Goal: Information Seeking & Learning: Learn about a topic

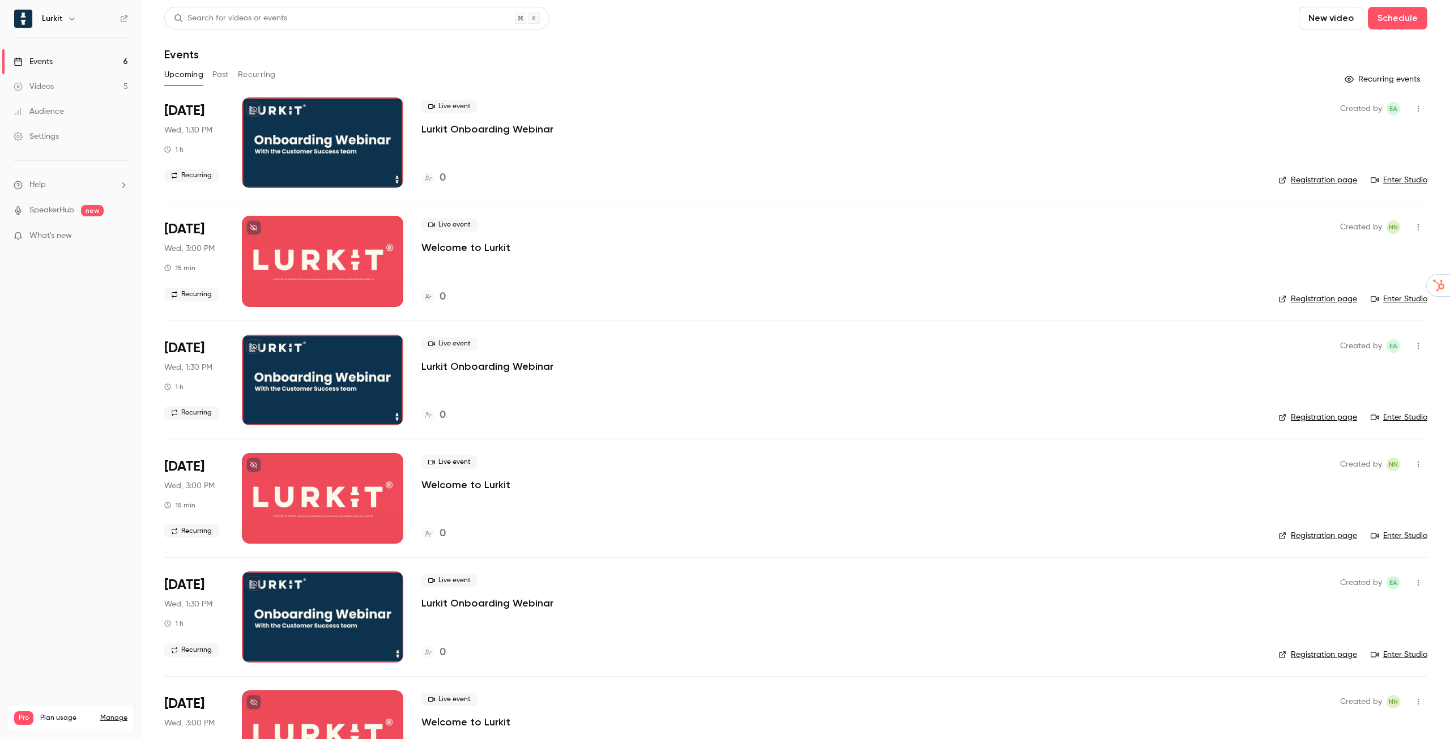
drag, startPoint x: 221, startPoint y: 71, endPoint x: 230, endPoint y: 71, distance: 9.1
click at [221, 71] on button "Past" at bounding box center [220, 75] width 16 height 18
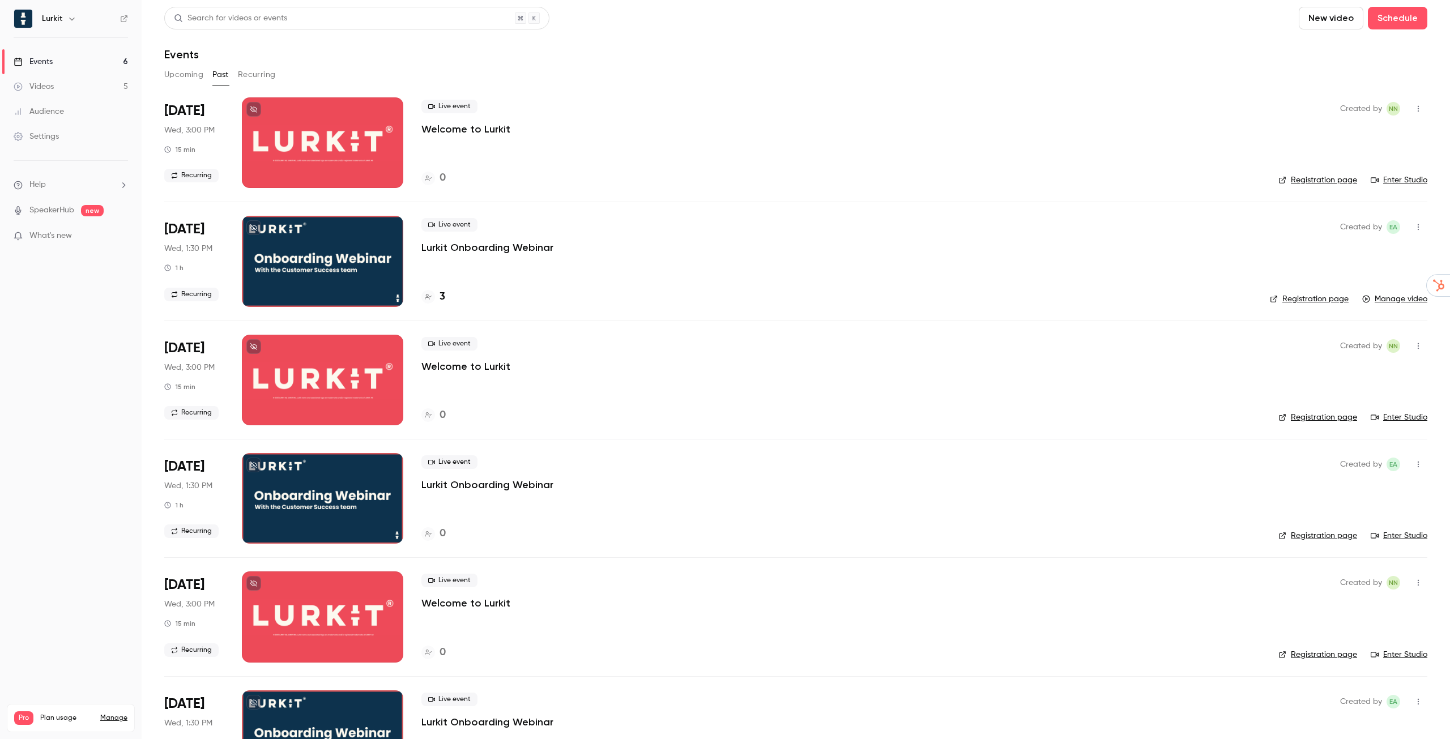
click at [365, 254] on div at bounding box center [322, 261] width 161 height 91
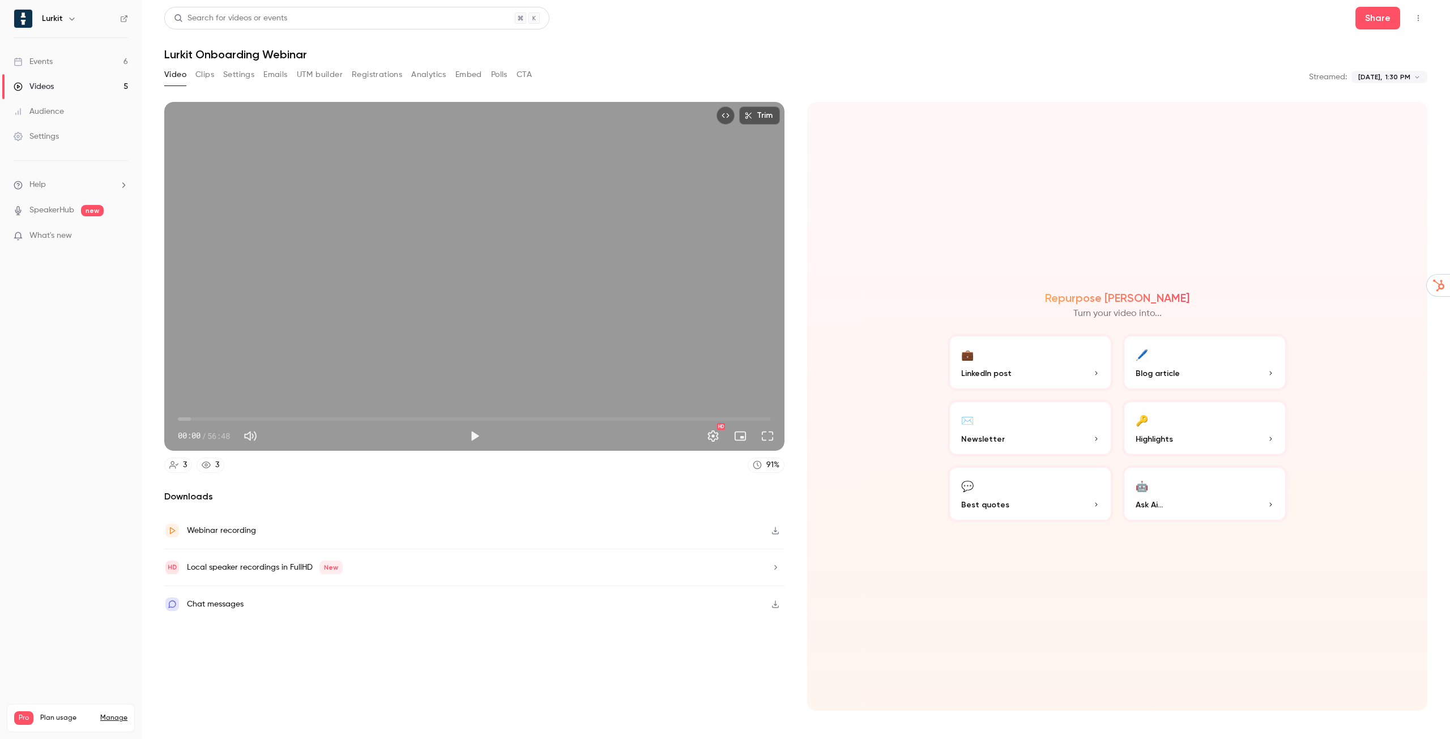
click at [468, 433] on button "Play" at bounding box center [474, 436] width 23 height 23
click at [187, 419] on span "00:52" at bounding box center [474, 419] width 593 height 18
click at [195, 417] on span "01:40" at bounding box center [474, 419] width 593 height 18
click at [204, 417] on span "01:41" at bounding box center [474, 419] width 593 height 18
click at [213, 417] on span "03:21" at bounding box center [474, 419] width 593 height 18
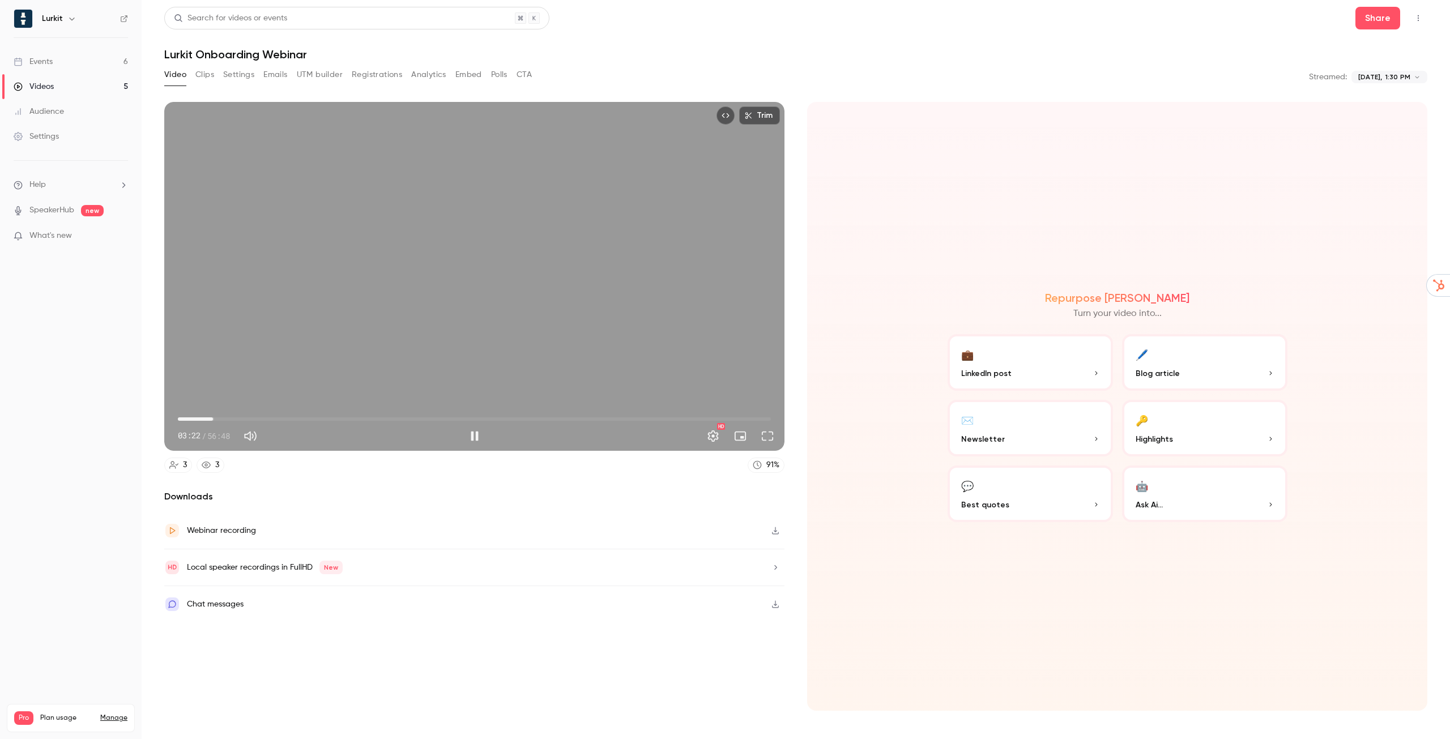
click at [227, 419] on span "03:22" at bounding box center [474, 419] width 593 height 18
click at [237, 419] on span "05:41" at bounding box center [474, 419] width 593 height 18
click at [254, 419] on span "07:16" at bounding box center [474, 419] width 593 height 18
click at [743, 437] on button "Turn on miniplayer" at bounding box center [740, 436] width 23 height 23
click at [743, 437] on button "Turn off miniplayer" at bounding box center [740, 436] width 23 height 23
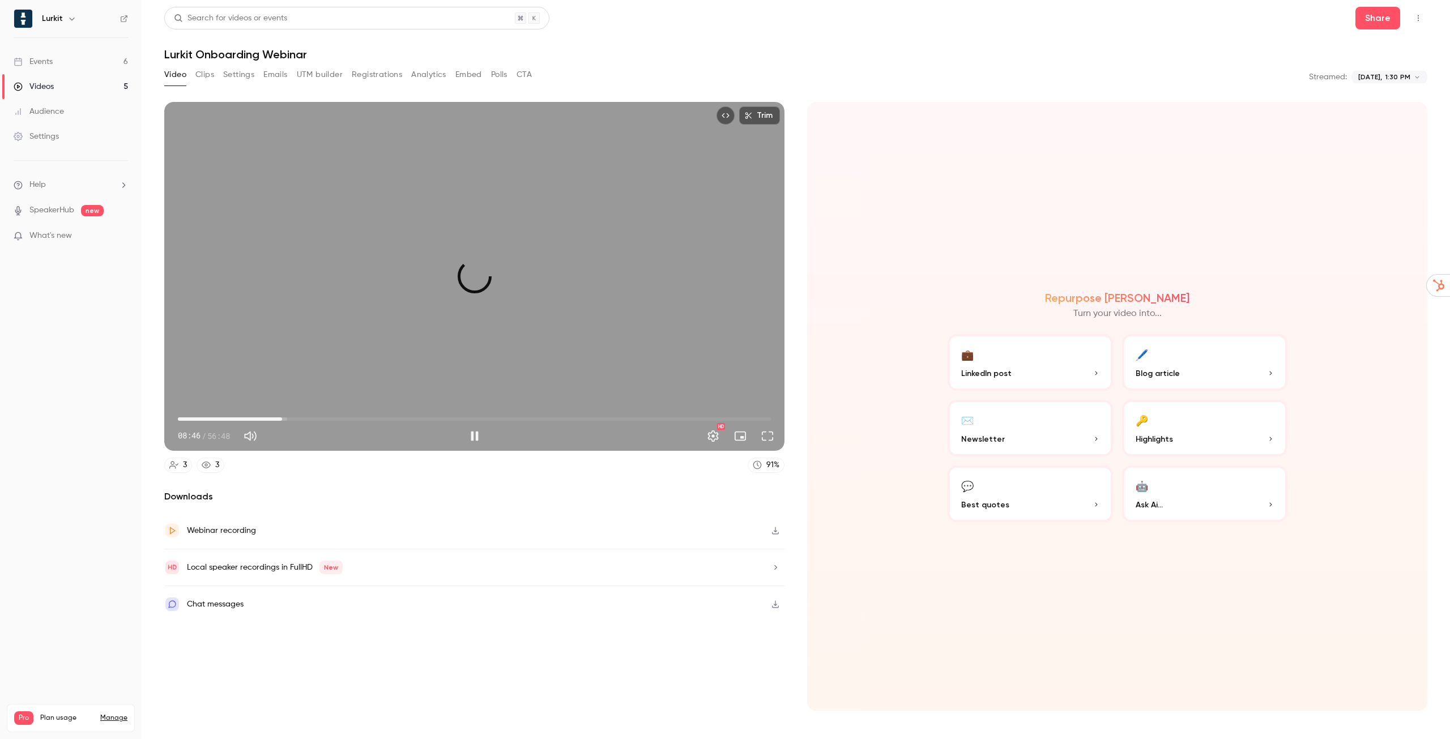
click at [282, 417] on span "09:59" at bounding box center [474, 419] width 593 height 18
click at [271, 419] on span "09:03" at bounding box center [474, 419] width 593 height 18
click at [270, 418] on span "08:47" at bounding box center [269, 418] width 3 height 3
click at [773, 438] on button "Full screen" at bounding box center [767, 436] width 23 height 23
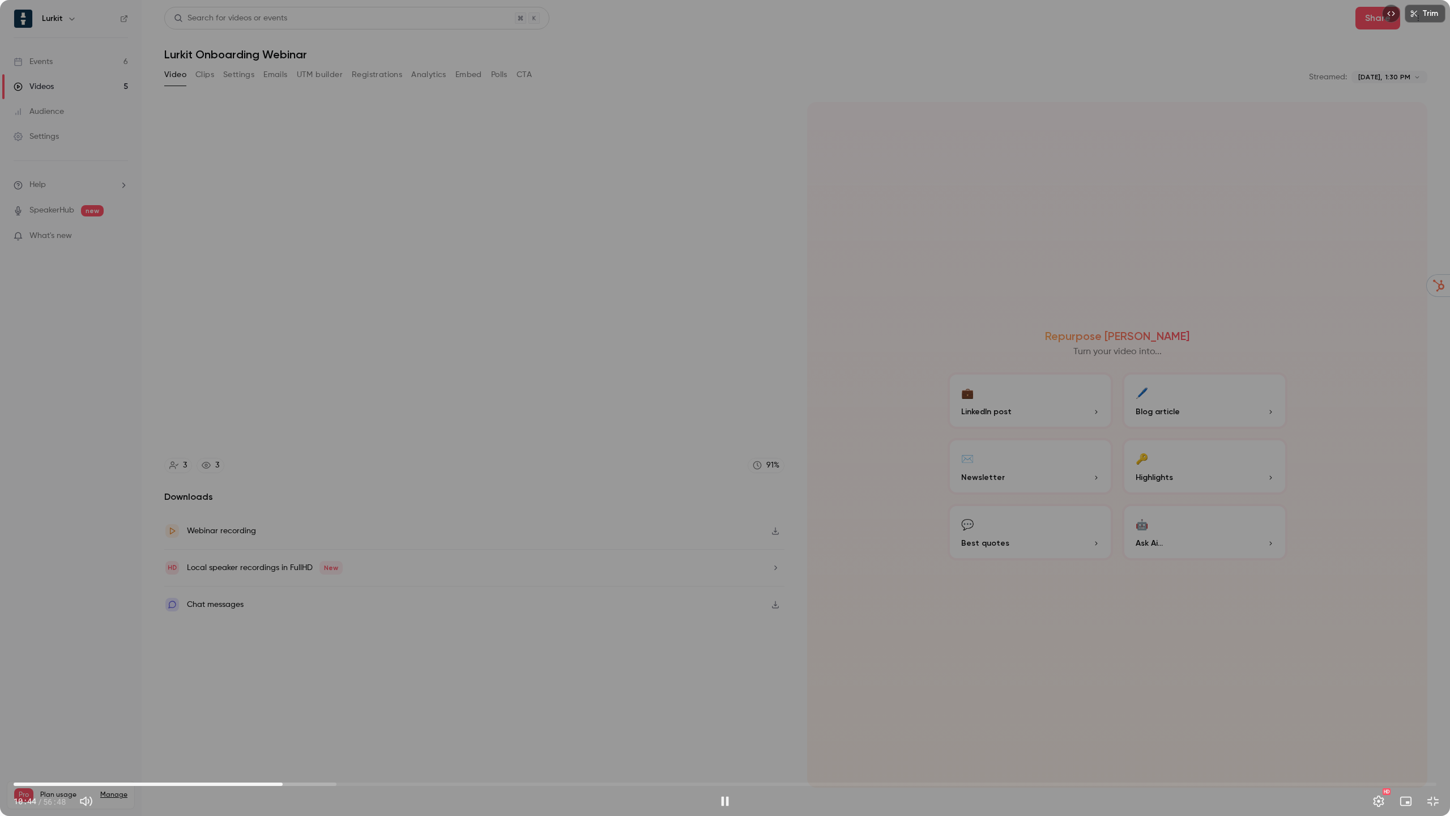
click at [283, 739] on span "10:44" at bounding box center [725, 784] width 1423 height 18
click at [1438, 739] on button "Exit full screen" at bounding box center [1433, 801] width 23 height 23
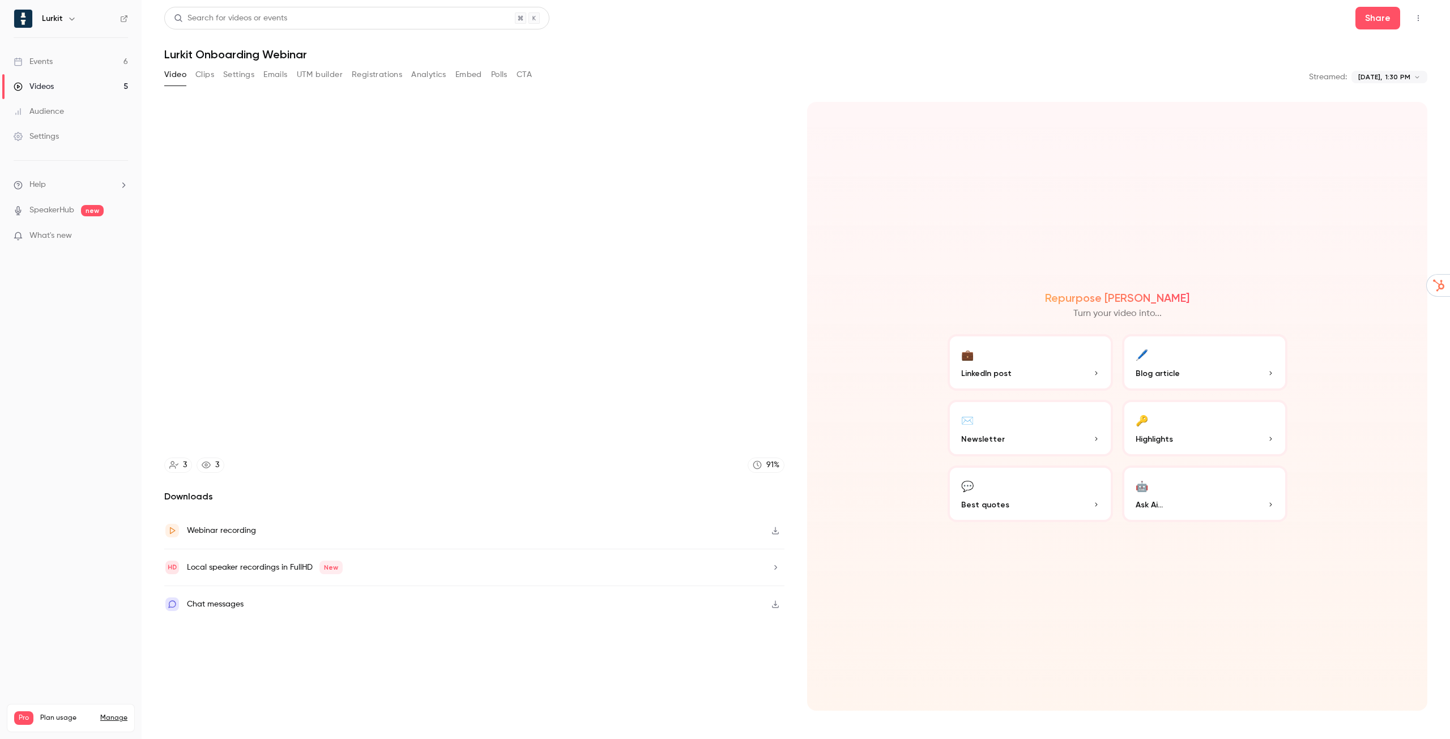
click at [882, 261] on div "Repurpose Ai Turn your video into... 💼 LinkedIn post 🖊️ Blog article ✉️ Newslet…" at bounding box center [1117, 406] width 620 height 609
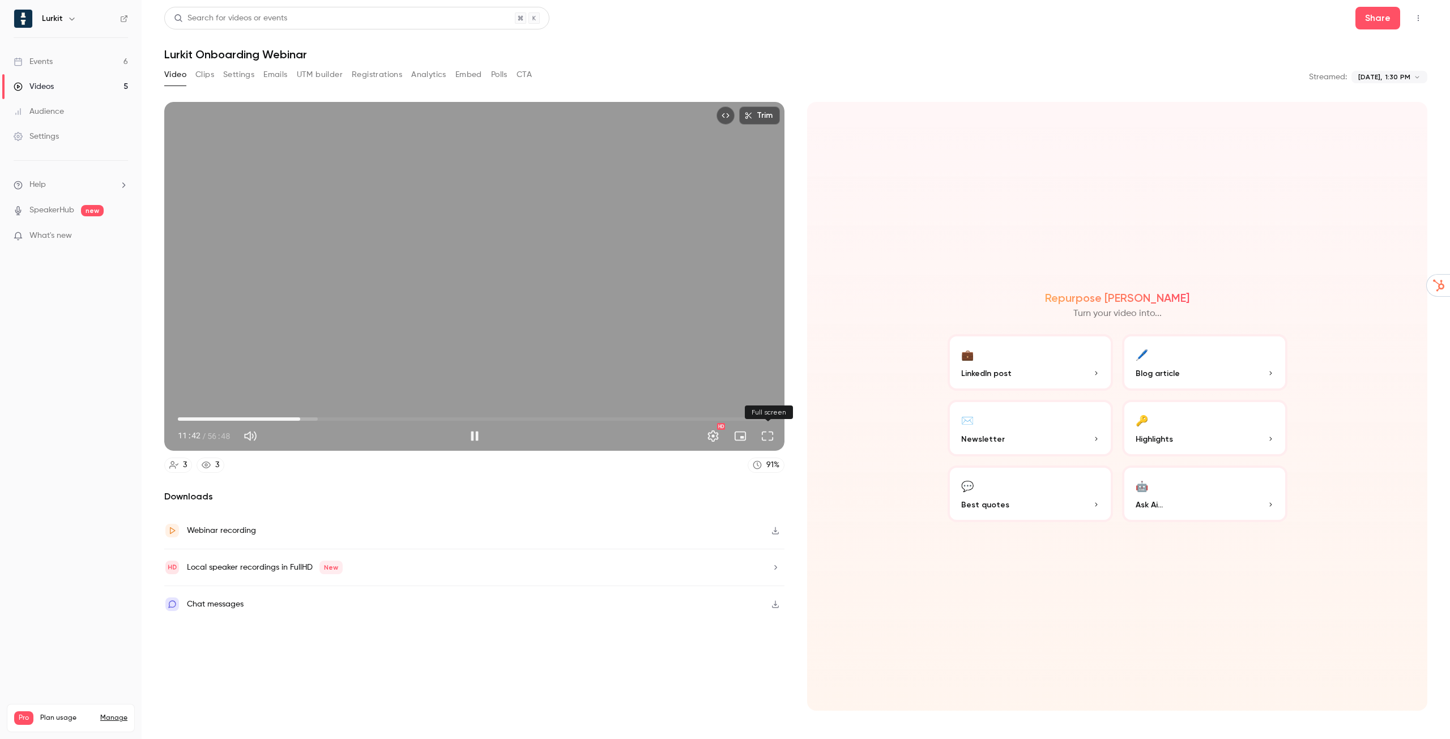
click at [769, 437] on button "Full screen" at bounding box center [767, 436] width 23 height 23
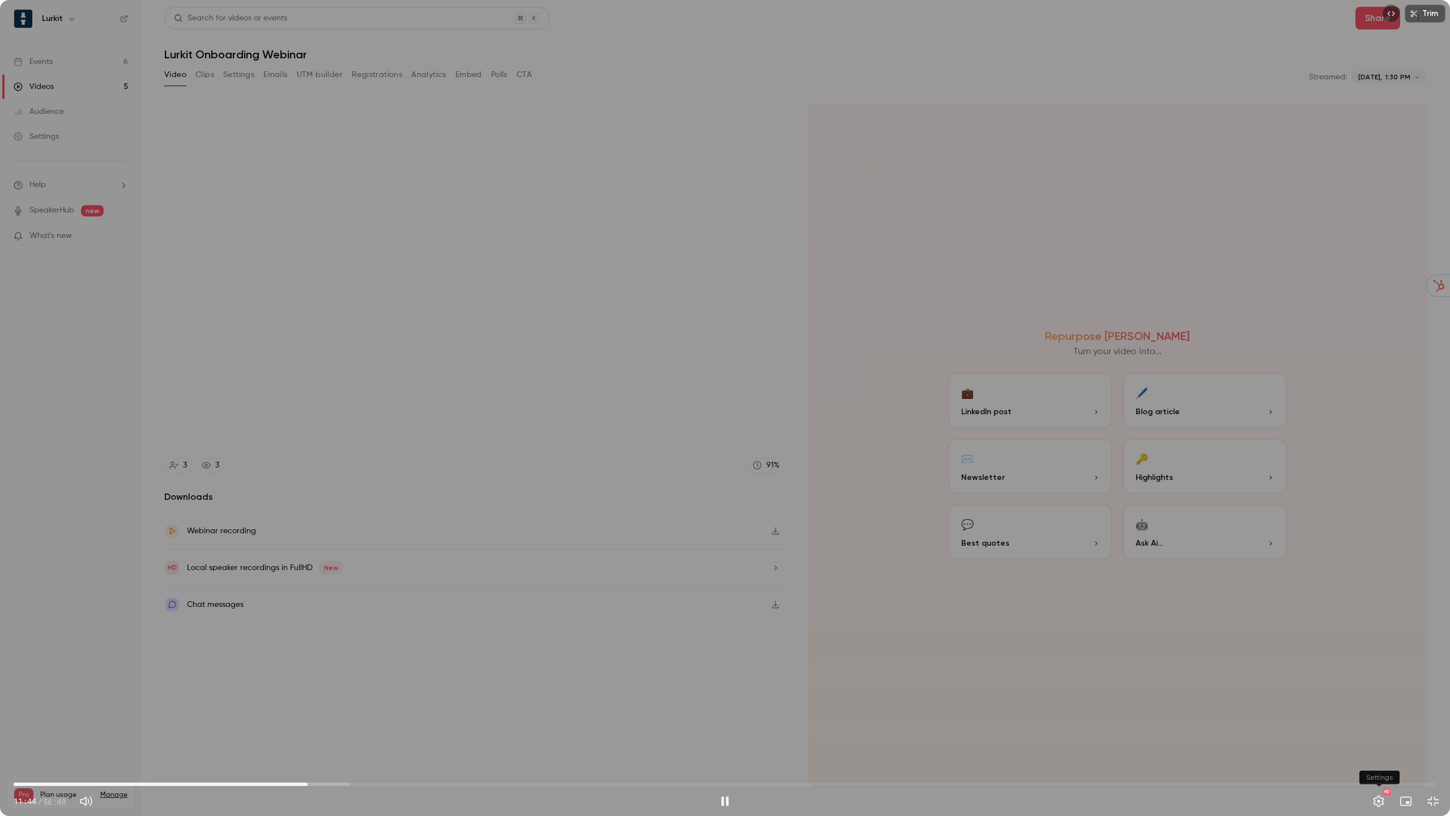
click at [1378, 739] on button "Settings" at bounding box center [1378, 801] width 23 height 23
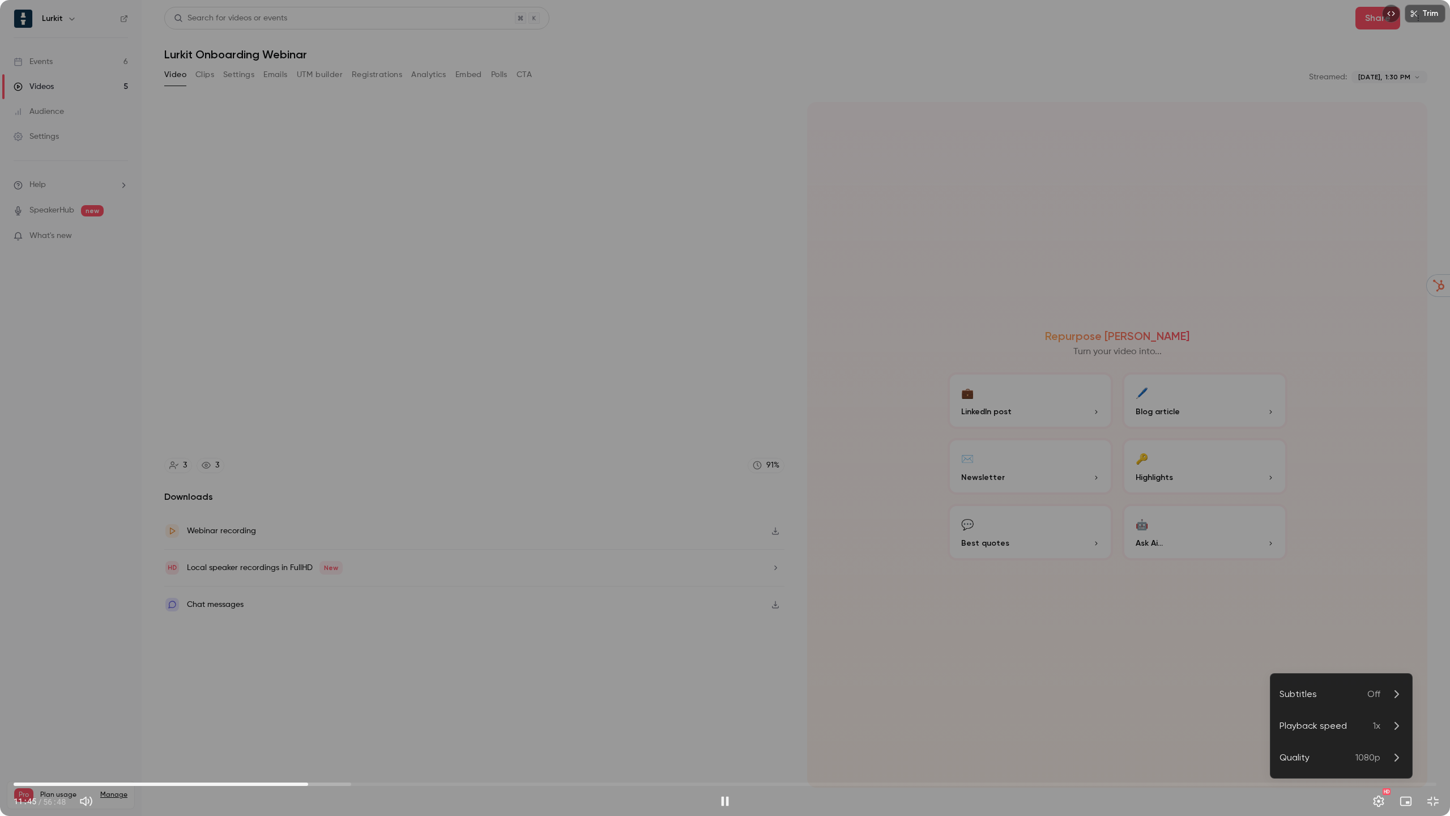
click at [1384, 728] on p "1x" at bounding box center [1388, 726] width 30 height 14
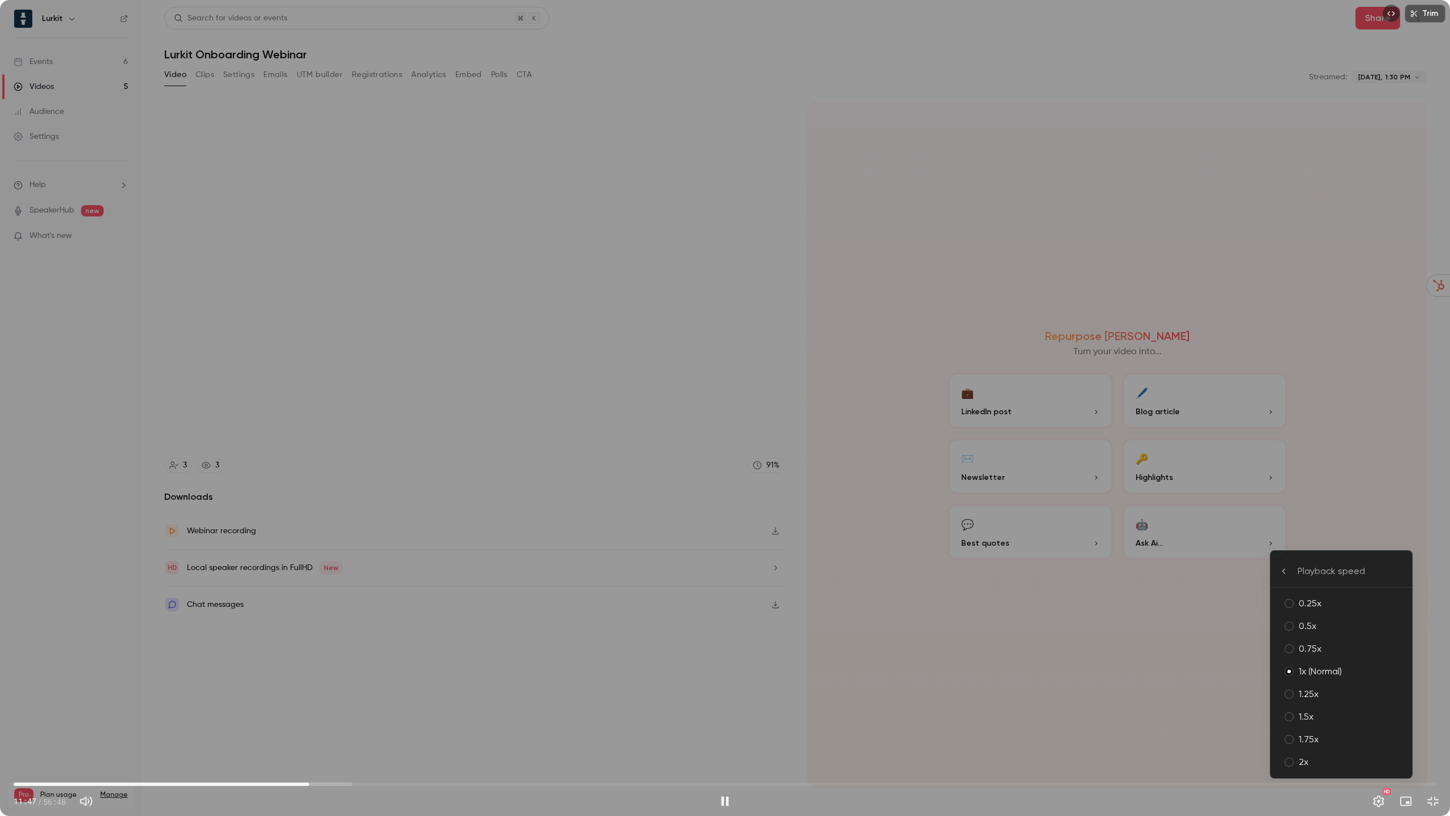
click at [1337, 722] on div "1.5x" at bounding box center [1351, 717] width 104 height 14
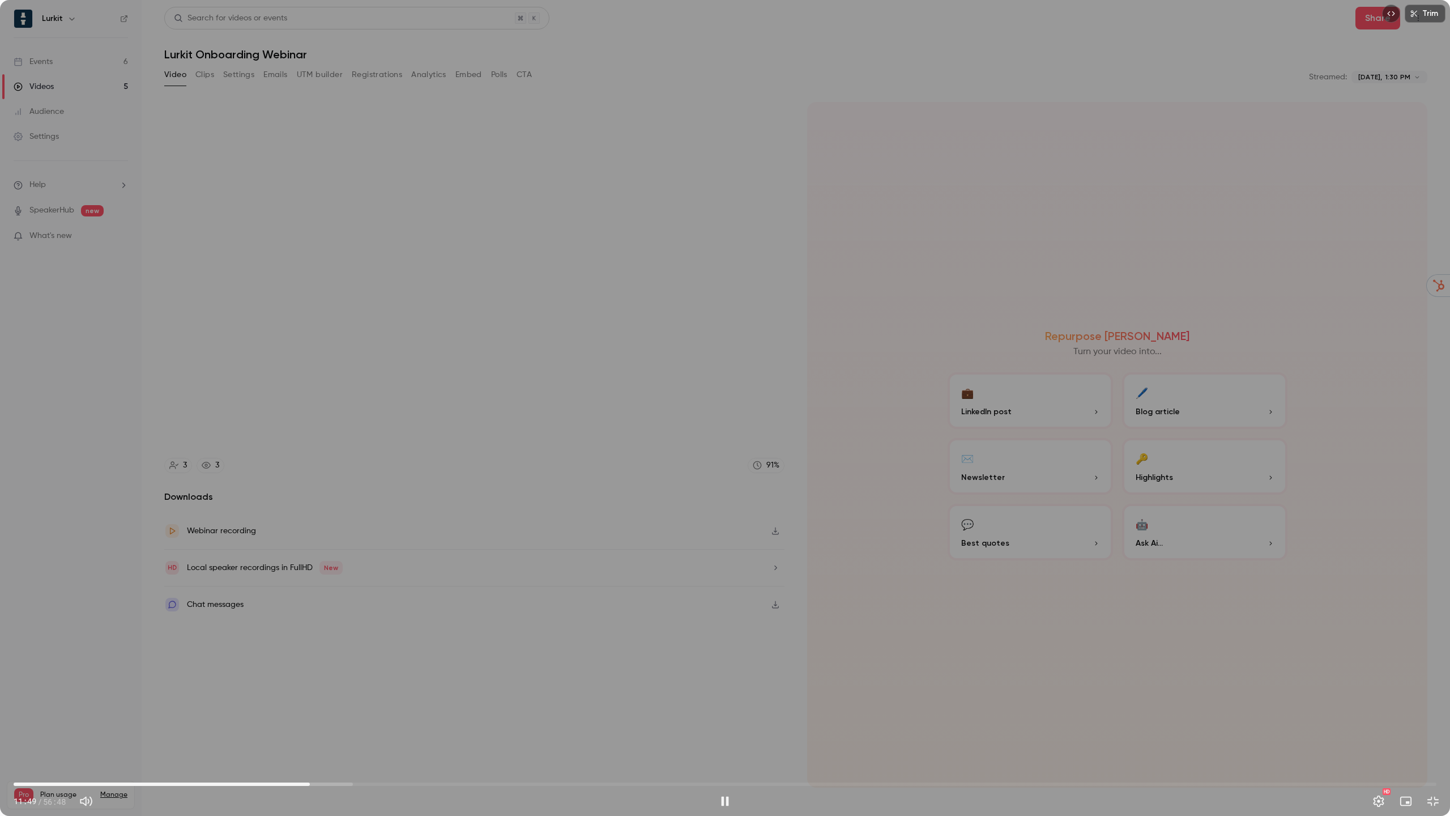
click at [1048, 591] on div "Trim 11:49 11:49 / 56:48 HD" at bounding box center [725, 408] width 1450 height 816
click at [1036, 583] on div "Trim 11:50 11:50 / 56:48 HD" at bounding box center [725, 408] width 1450 height 816
click at [765, 359] on div "Trim 35:21 35:21 / 56:48 HD" at bounding box center [725, 408] width 1450 height 816
click at [945, 404] on div "Trim 35:22 35:22 / 56:48 HD" at bounding box center [725, 408] width 1450 height 816
click at [1181, 416] on div "Trim 42:04 42:04 / 56:48 HD" at bounding box center [725, 408] width 1450 height 816
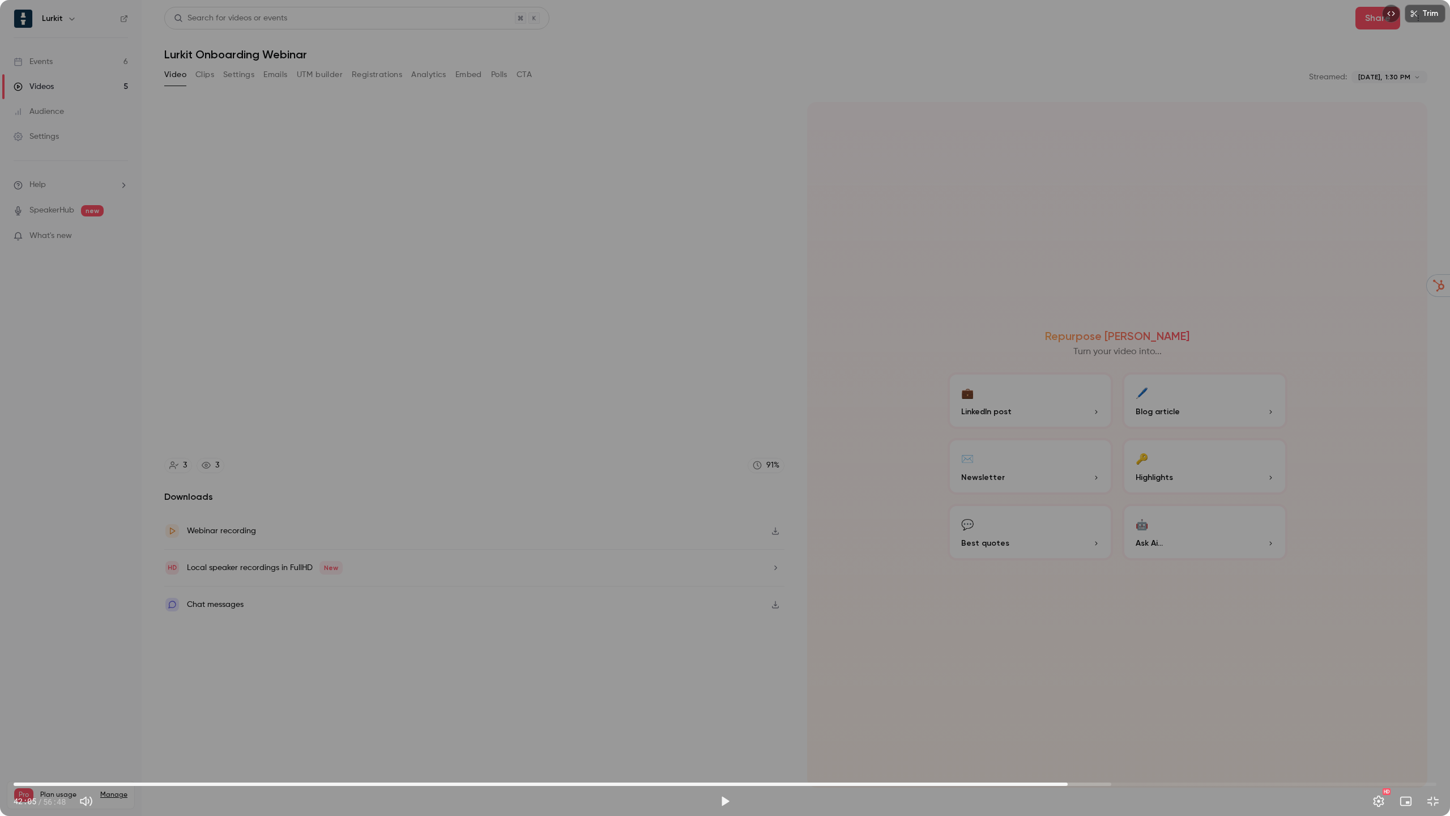
click at [928, 183] on div "Trim 42:05 42:05 / 56:48 HD" at bounding box center [725, 408] width 1450 height 816
click at [885, 418] on div "Trim 45:20 45:20 / 56:48 HD" at bounding box center [725, 408] width 1450 height 816
click at [884, 412] on div "Trim 45:20 45:20 / 56:48 HD" at bounding box center [725, 408] width 1450 height 816
click at [1435, 739] on button "Exit full screen" at bounding box center [1433, 801] width 23 height 23
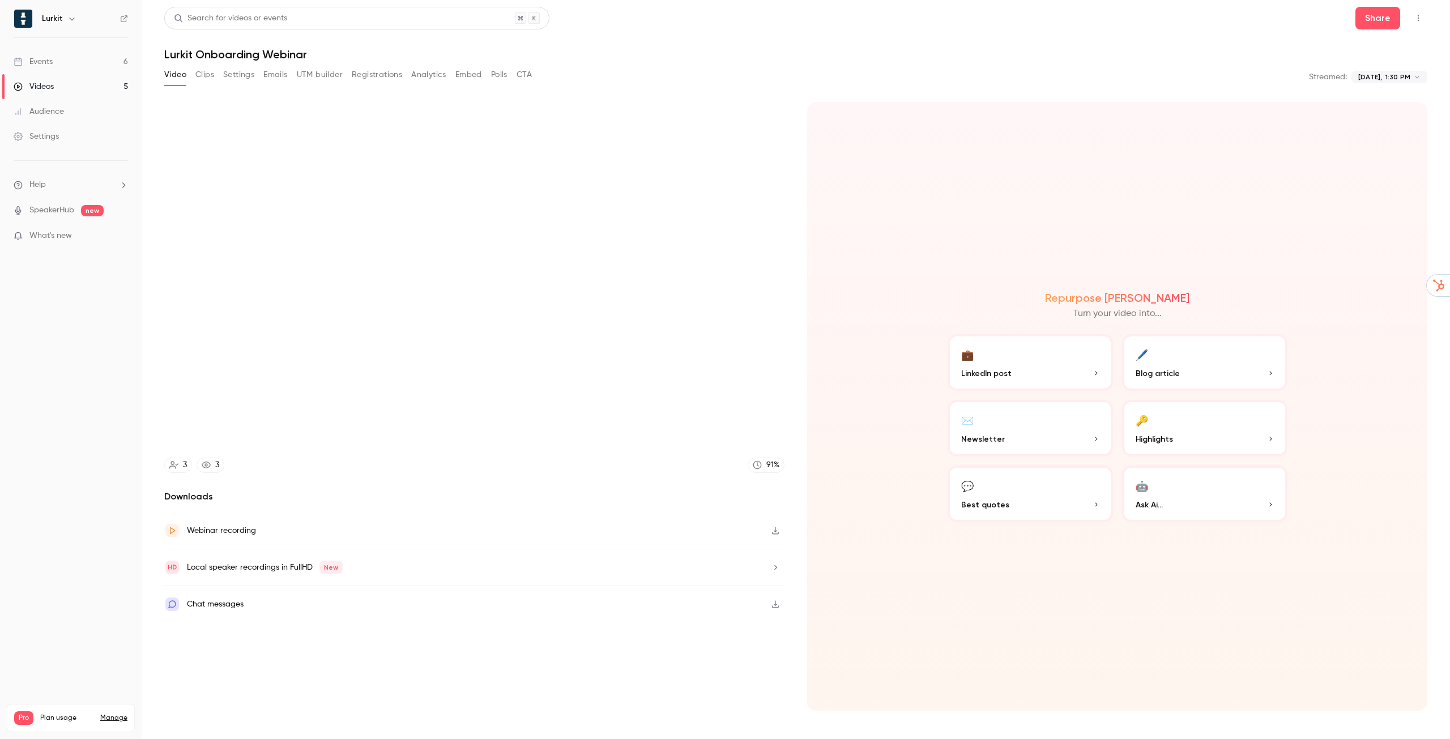
click at [232, 606] on div "Chat messages" at bounding box center [215, 605] width 57 height 14
click at [191, 679] on icon "close" at bounding box center [189, 680] width 8 height 9
type input "******"
click at [50, 66] on div "Events" at bounding box center [33, 61] width 39 height 11
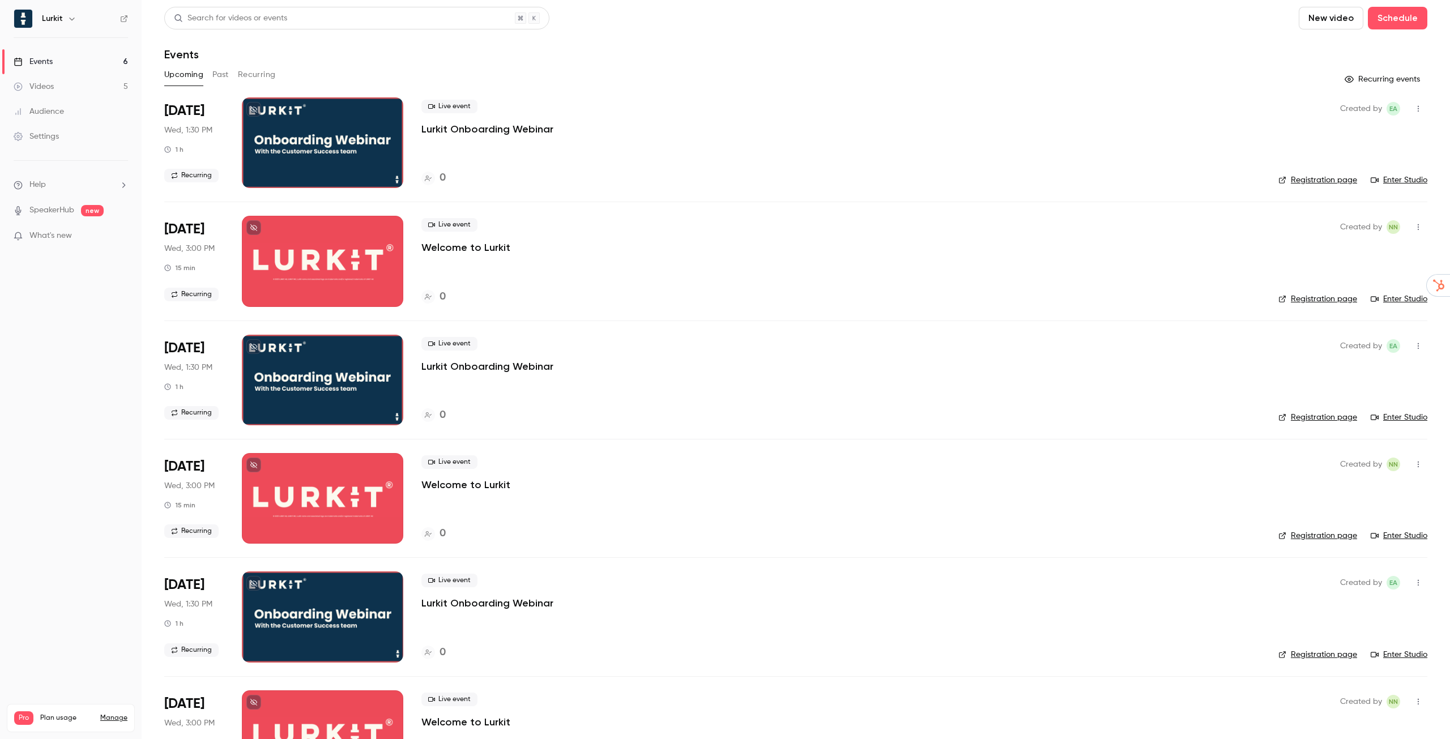
click at [340, 136] on div at bounding box center [322, 142] width 161 height 91
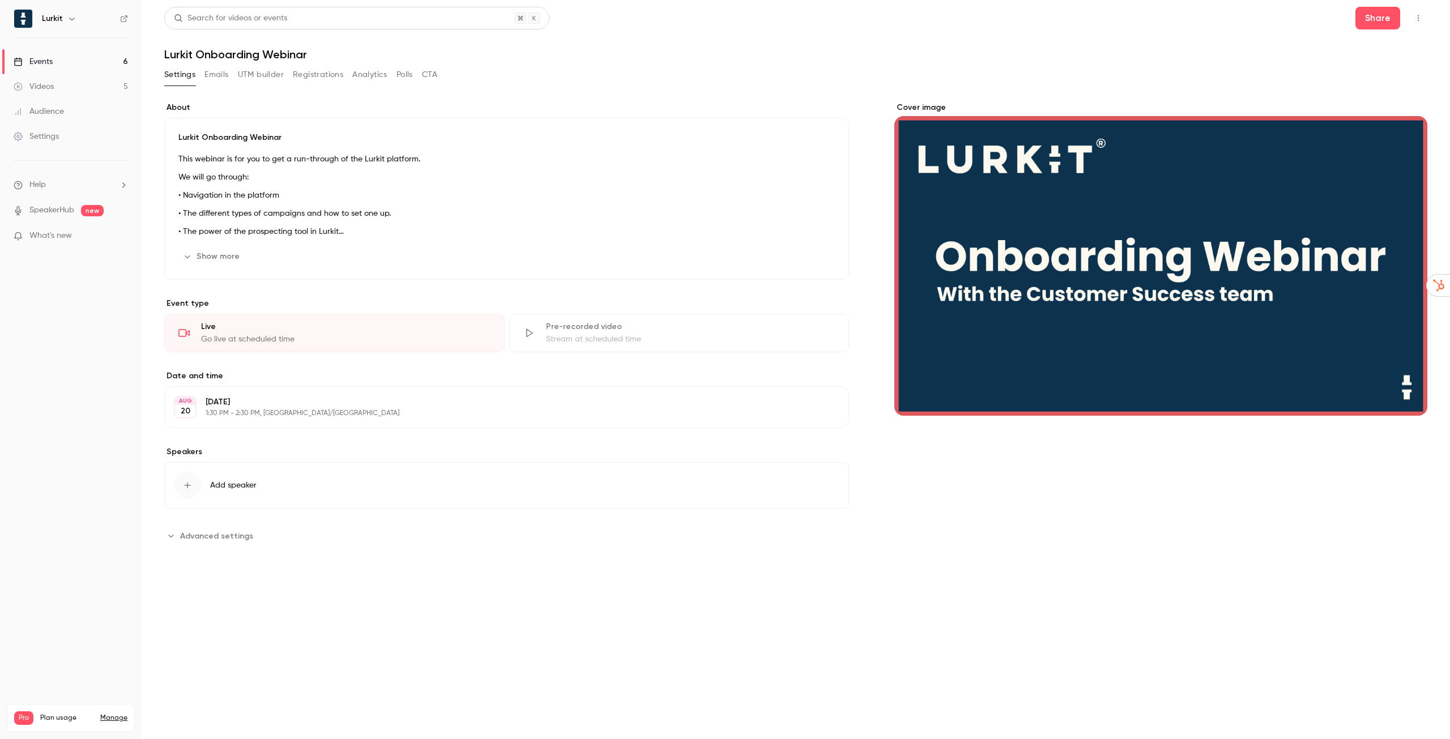
click at [214, 257] on button "Show more" at bounding box center [212, 256] width 68 height 18
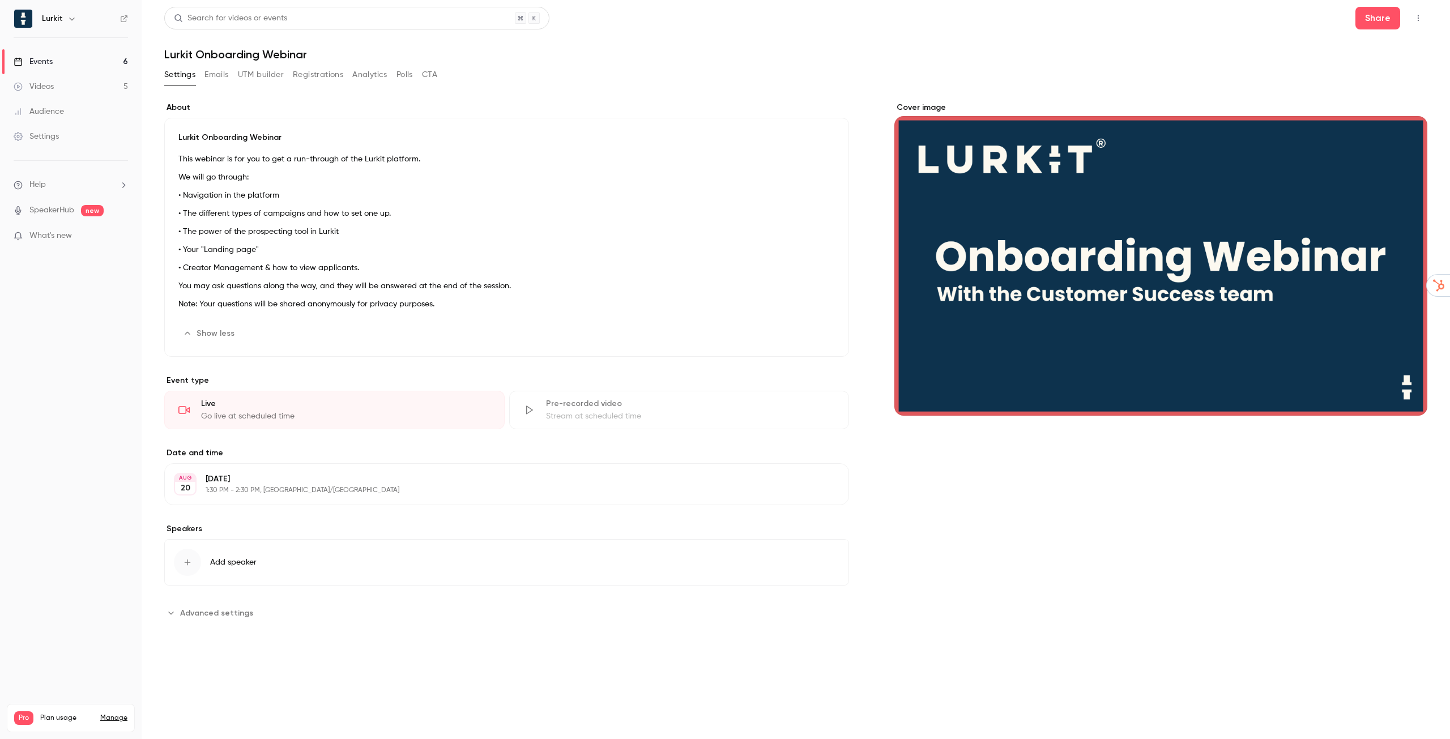
click at [232, 562] on span "Add speaker" at bounding box center [233, 562] width 46 height 11
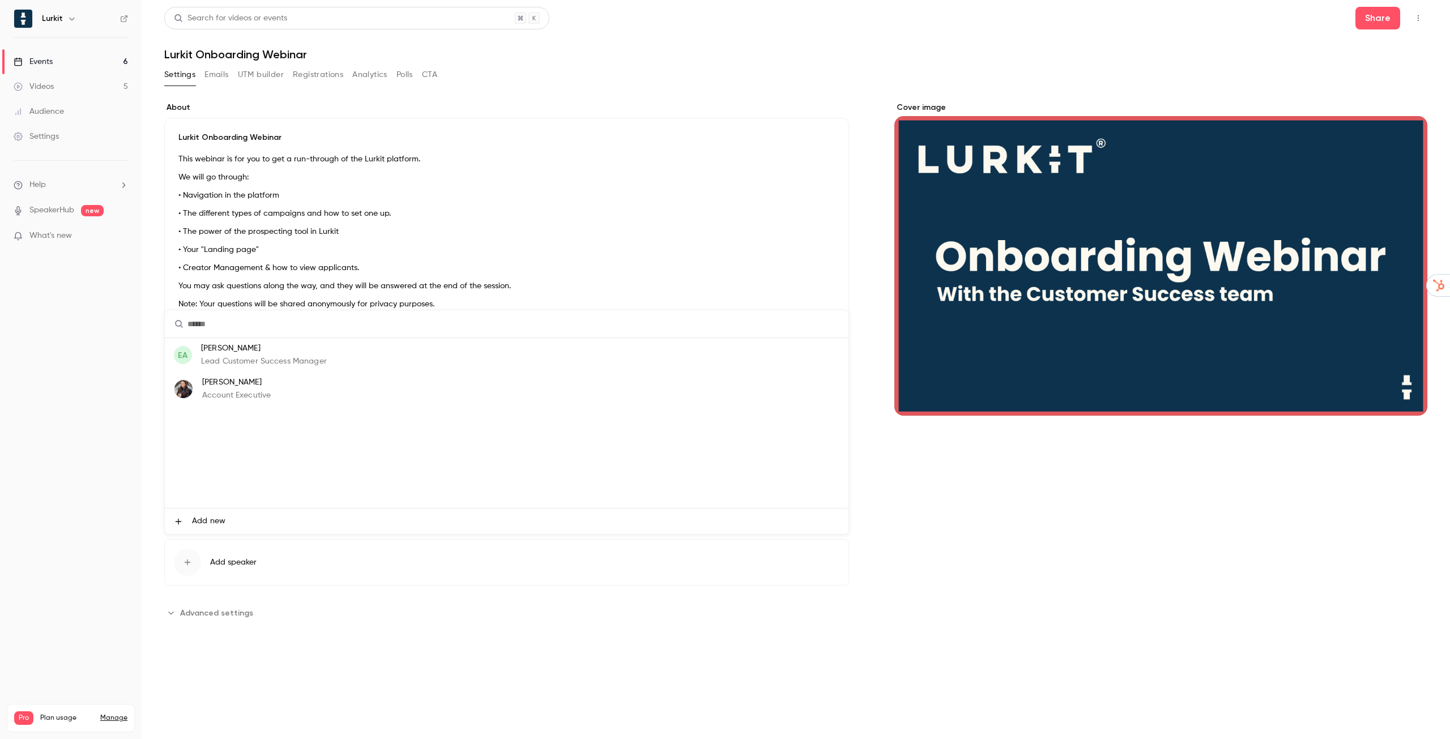
drag, startPoint x: 223, startPoint y: 521, endPoint x: 264, endPoint y: 464, distance: 70.6
click at [223, 521] on span "Add new" at bounding box center [208, 521] width 33 height 12
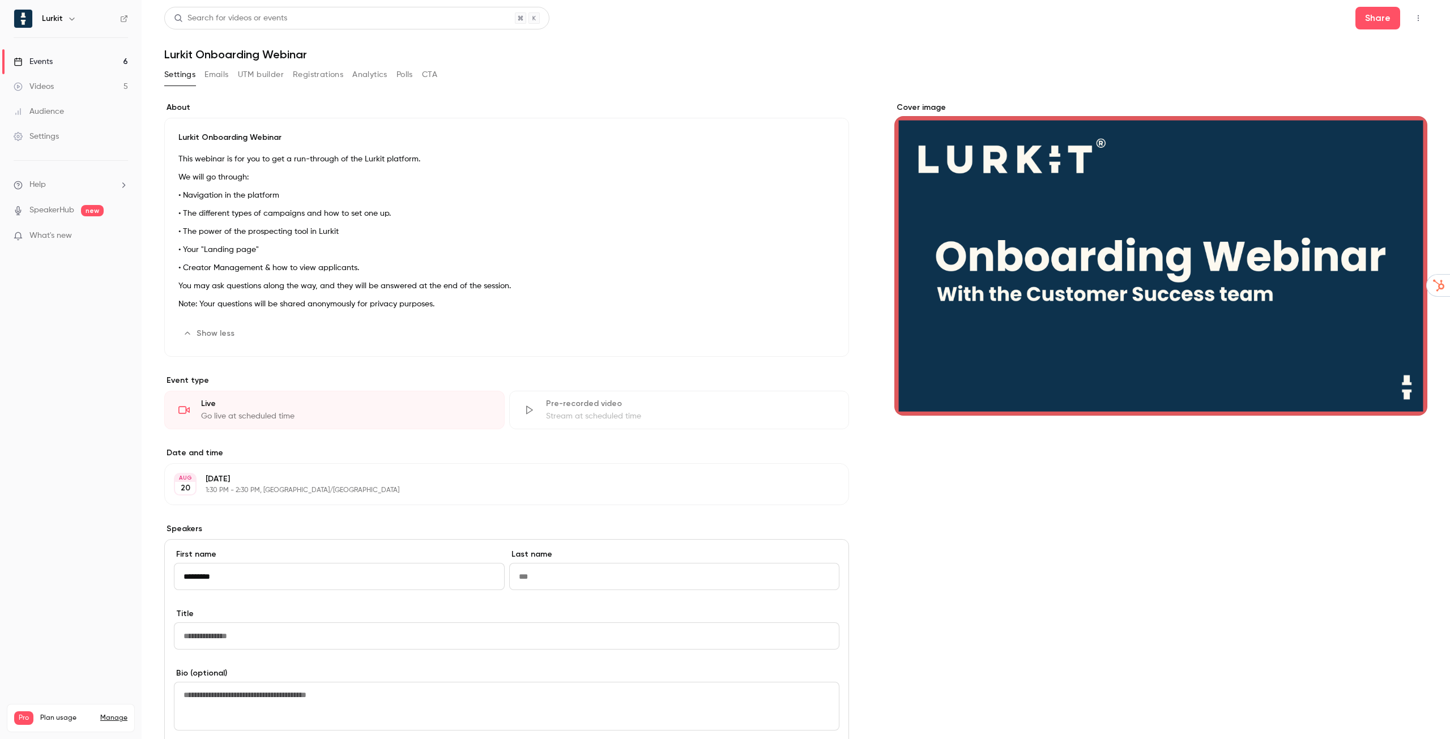
type input "*********"
type input "****"
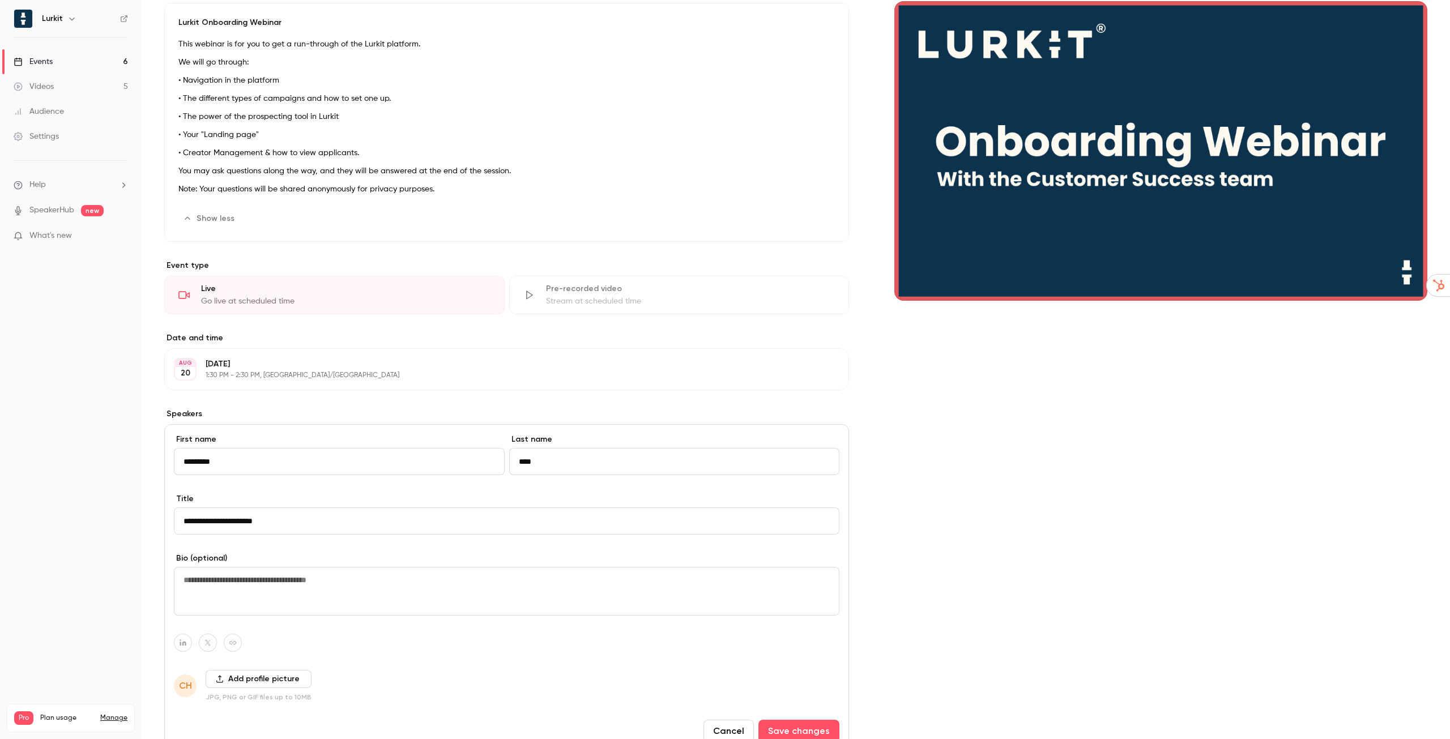
scroll to position [198, 0]
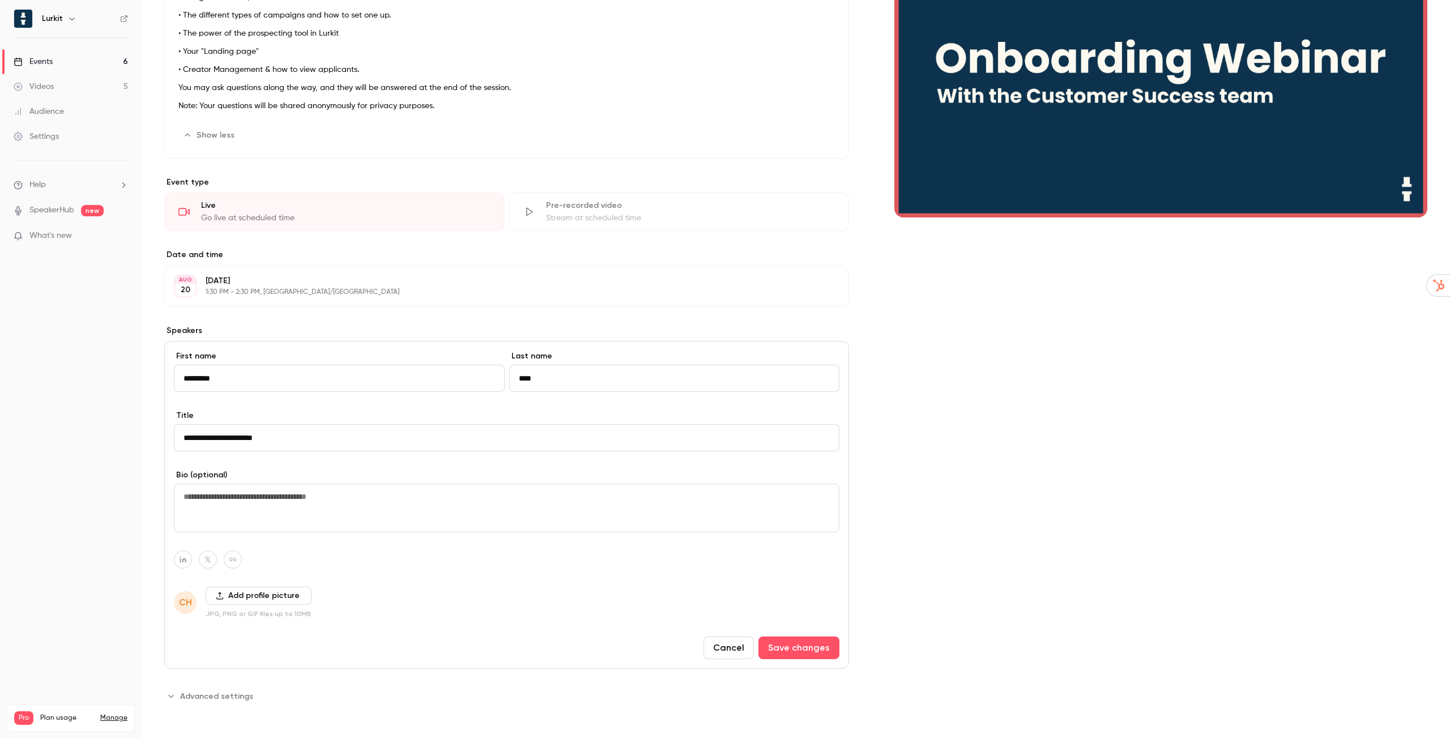
type input "**********"
click at [264, 595] on button "Add profile picture" at bounding box center [259, 596] width 106 height 18
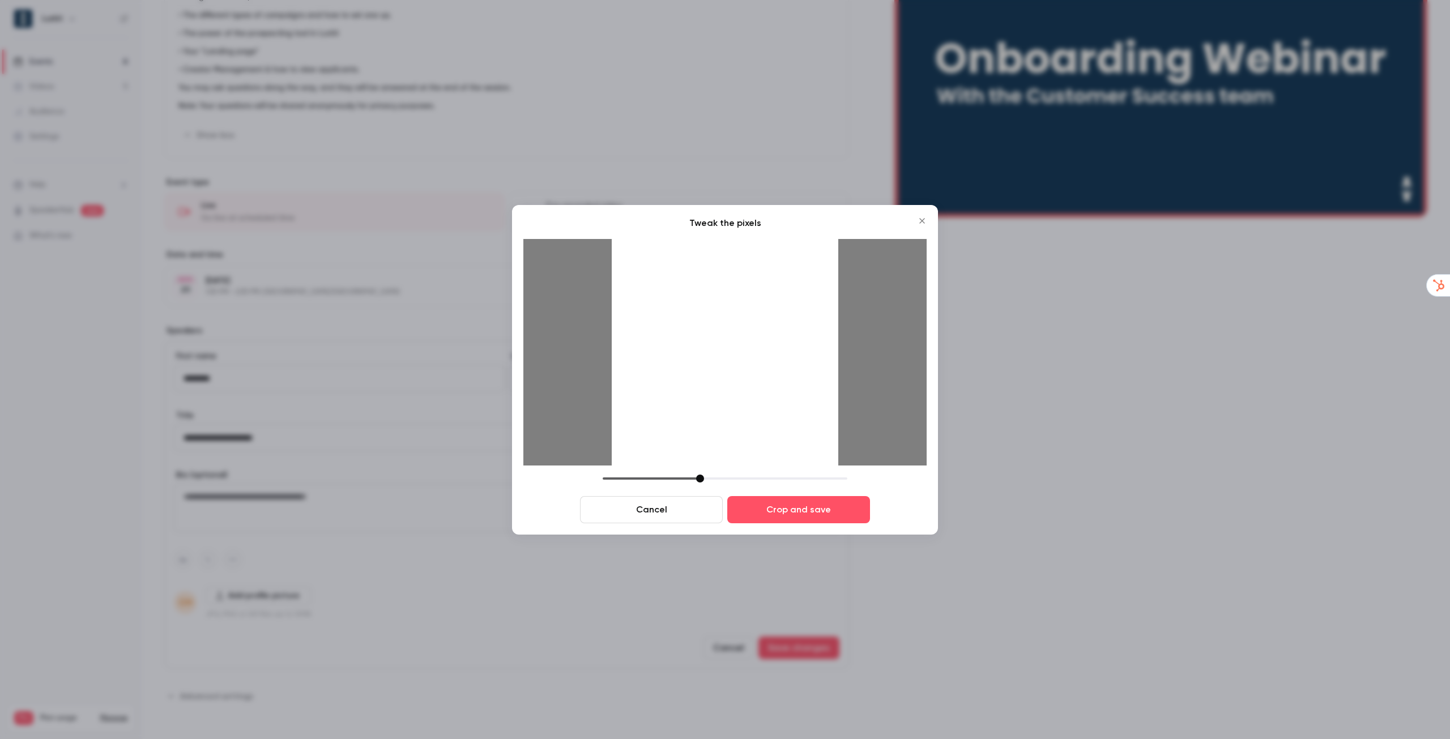
drag, startPoint x: 680, startPoint y: 476, endPoint x: 697, endPoint y: 476, distance: 16.4
click at [697, 476] on div at bounding box center [700, 479] width 8 height 8
click at [765, 510] on button "Crop and save" at bounding box center [798, 509] width 143 height 27
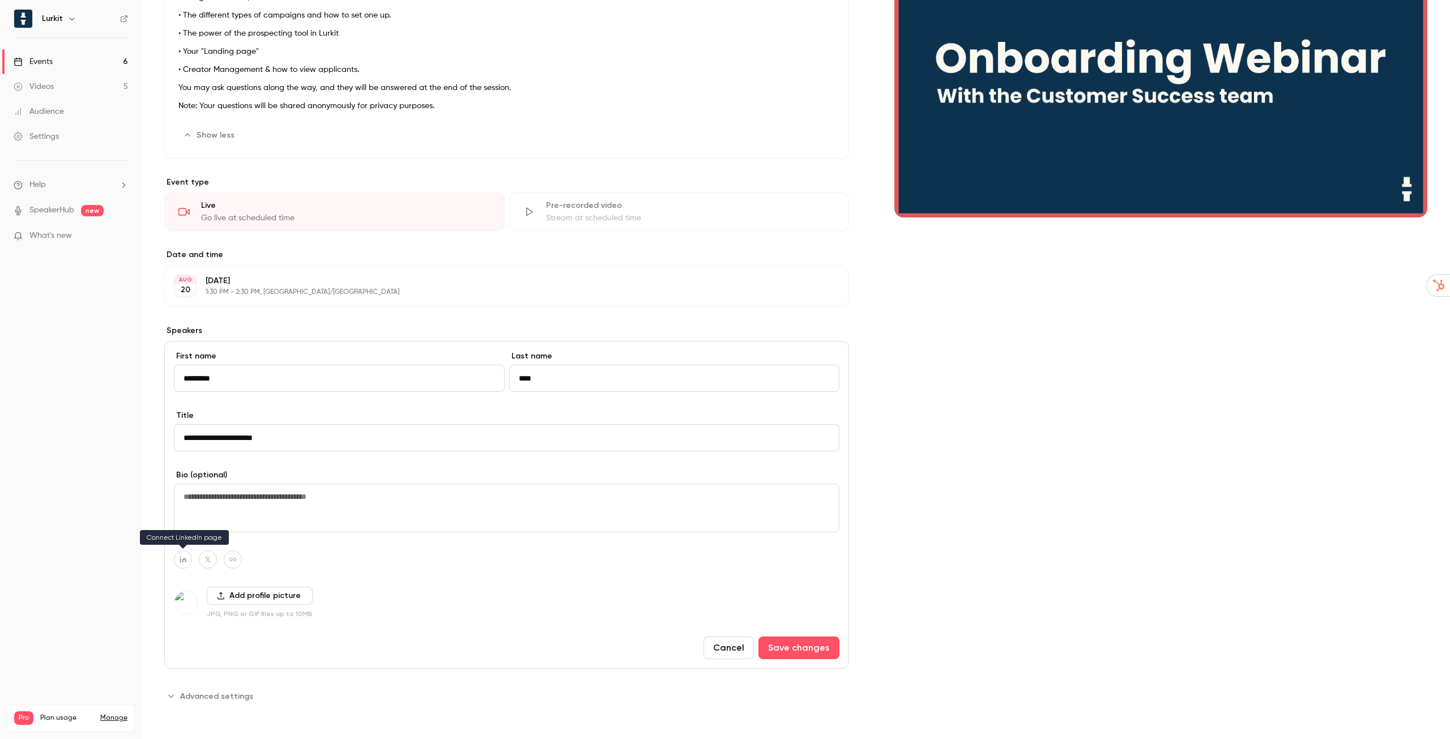
click at [185, 562] on icon "button" at bounding box center [183, 560] width 6 height 6
paste input "**********"
click at [241, 536] on button "button" at bounding box center [242, 533] width 14 height 14
type input "**********"
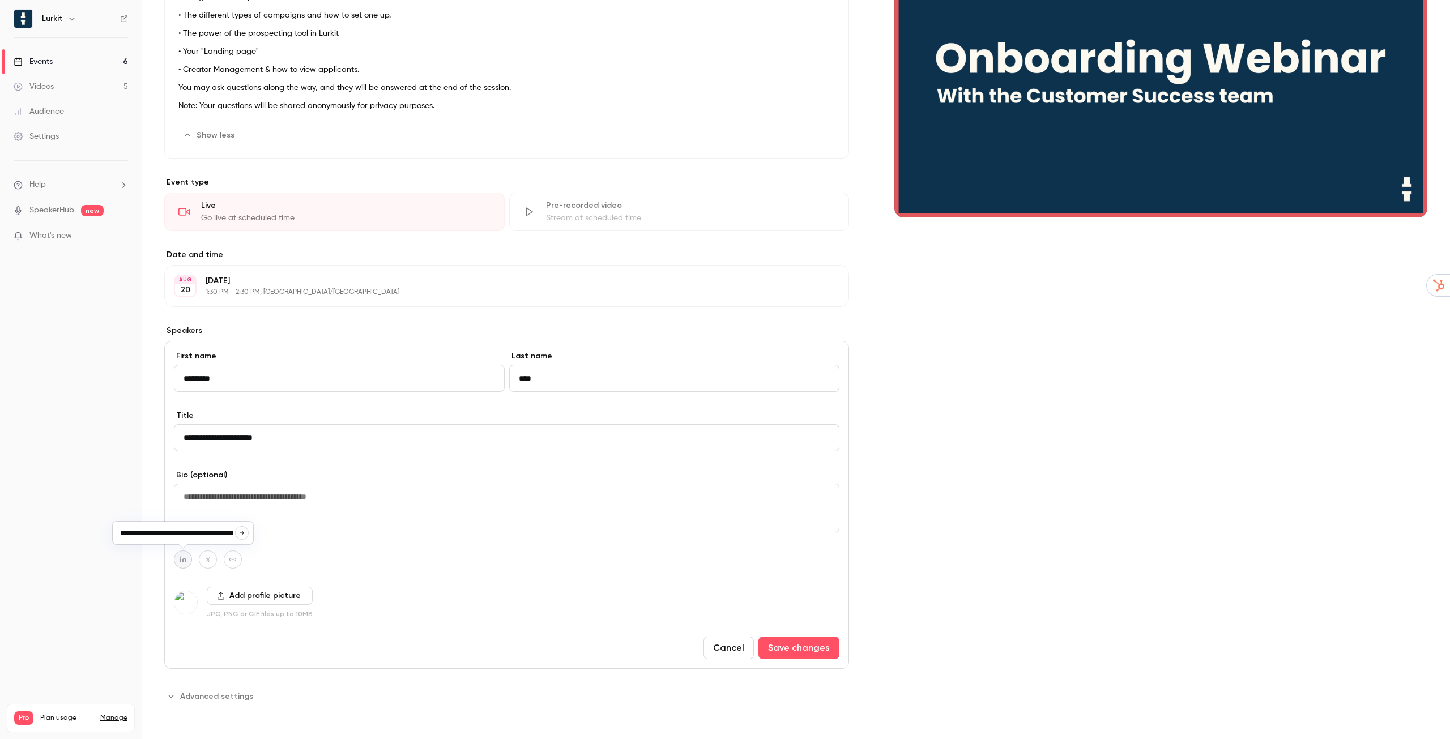
scroll to position [0, 0]
click at [214, 697] on span "Advanced settings" at bounding box center [216, 696] width 73 height 12
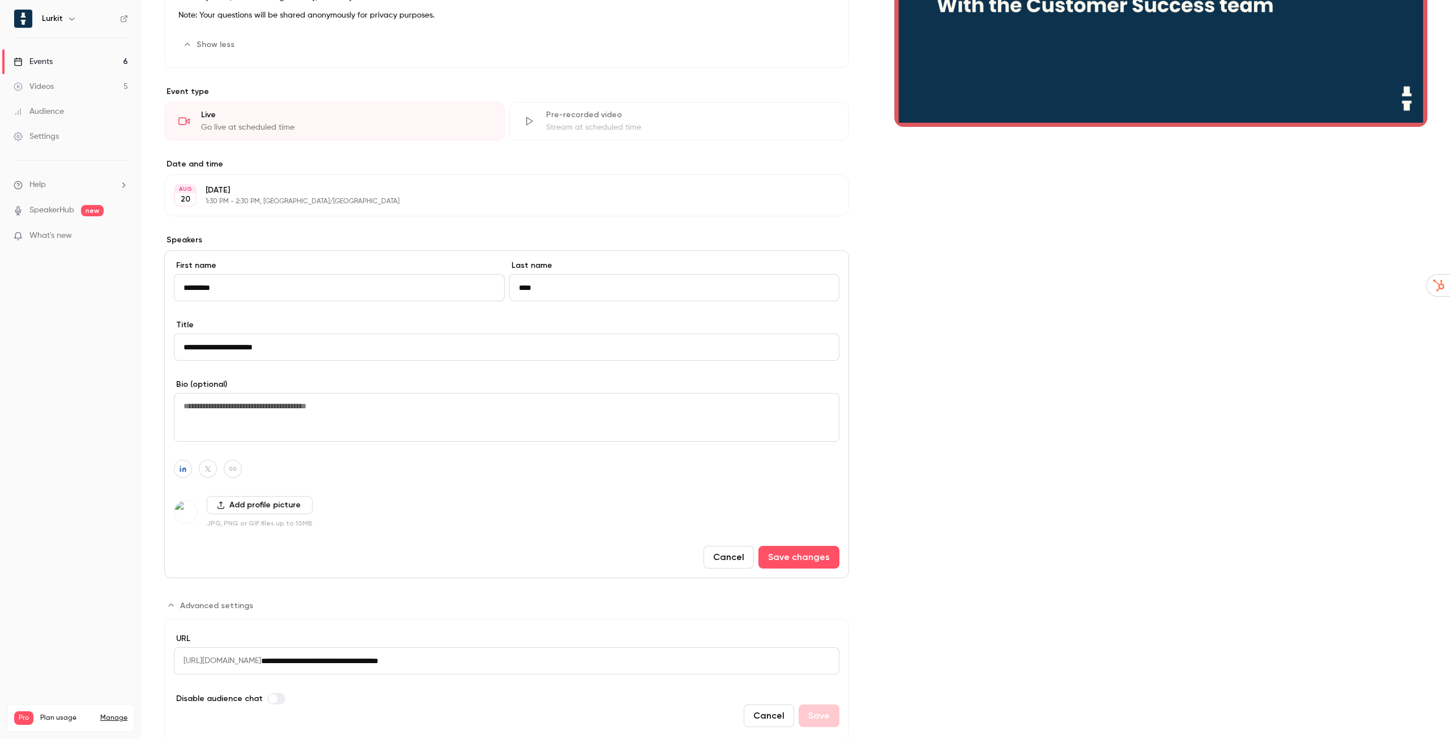
scroll to position [325, 0]
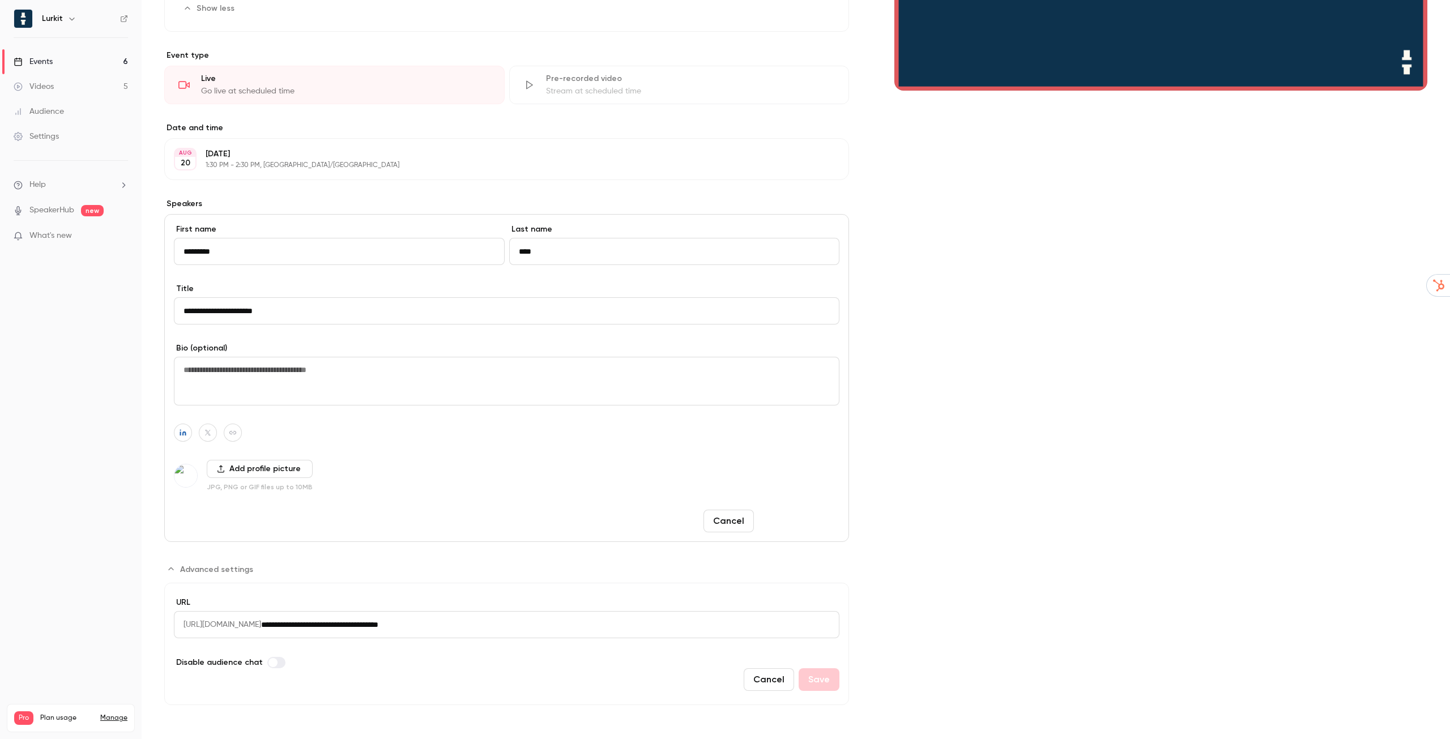
click at [806, 522] on button "Save changes" at bounding box center [798, 521] width 81 height 23
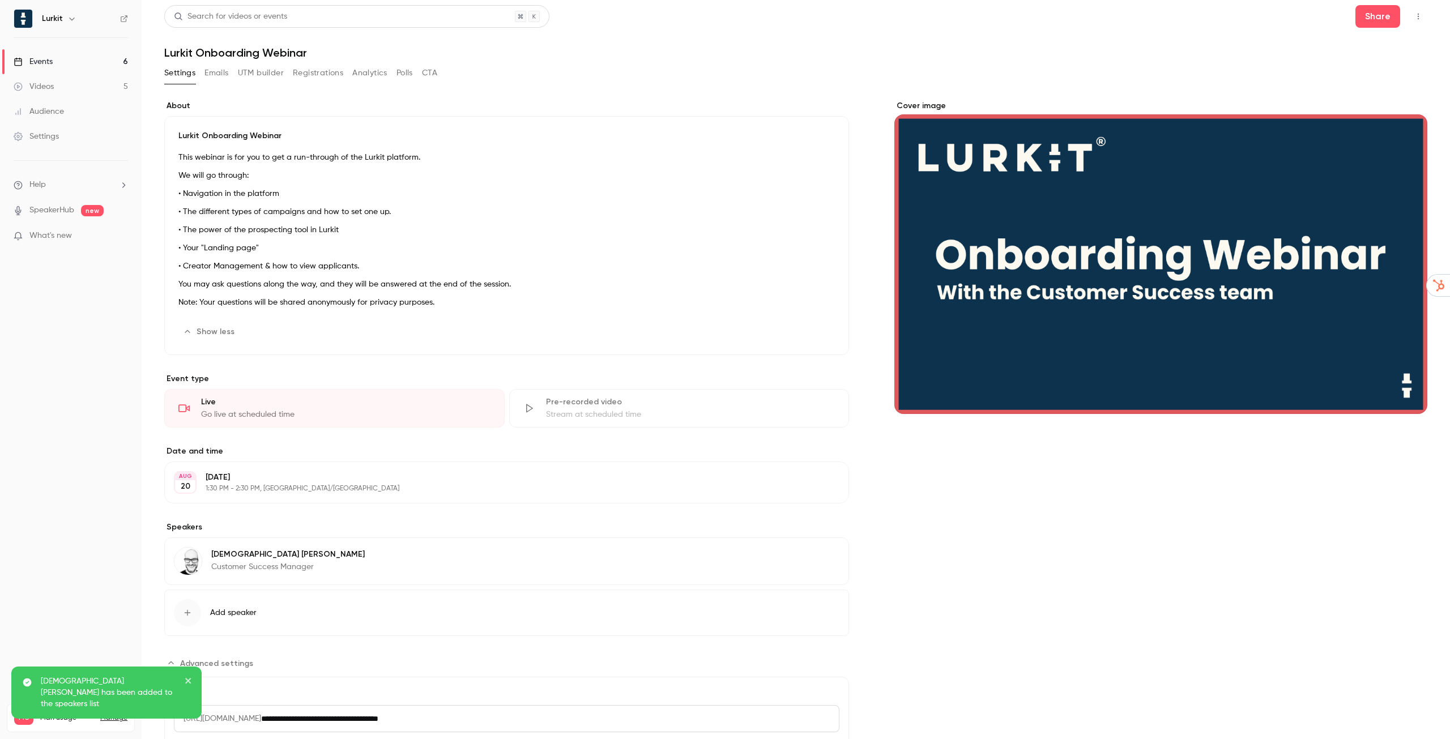
scroll to position [0, 0]
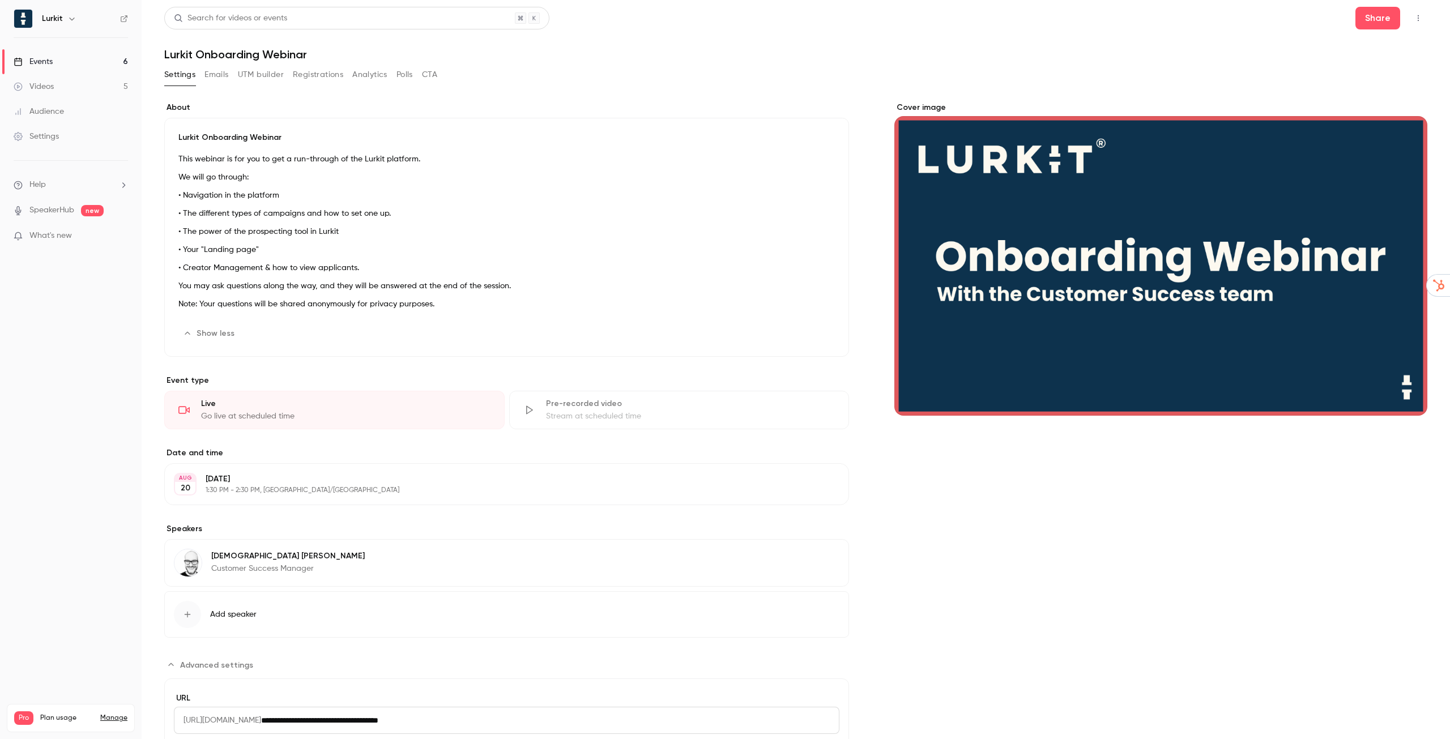
click at [309, 78] on button "Registrations" at bounding box center [318, 75] width 50 height 18
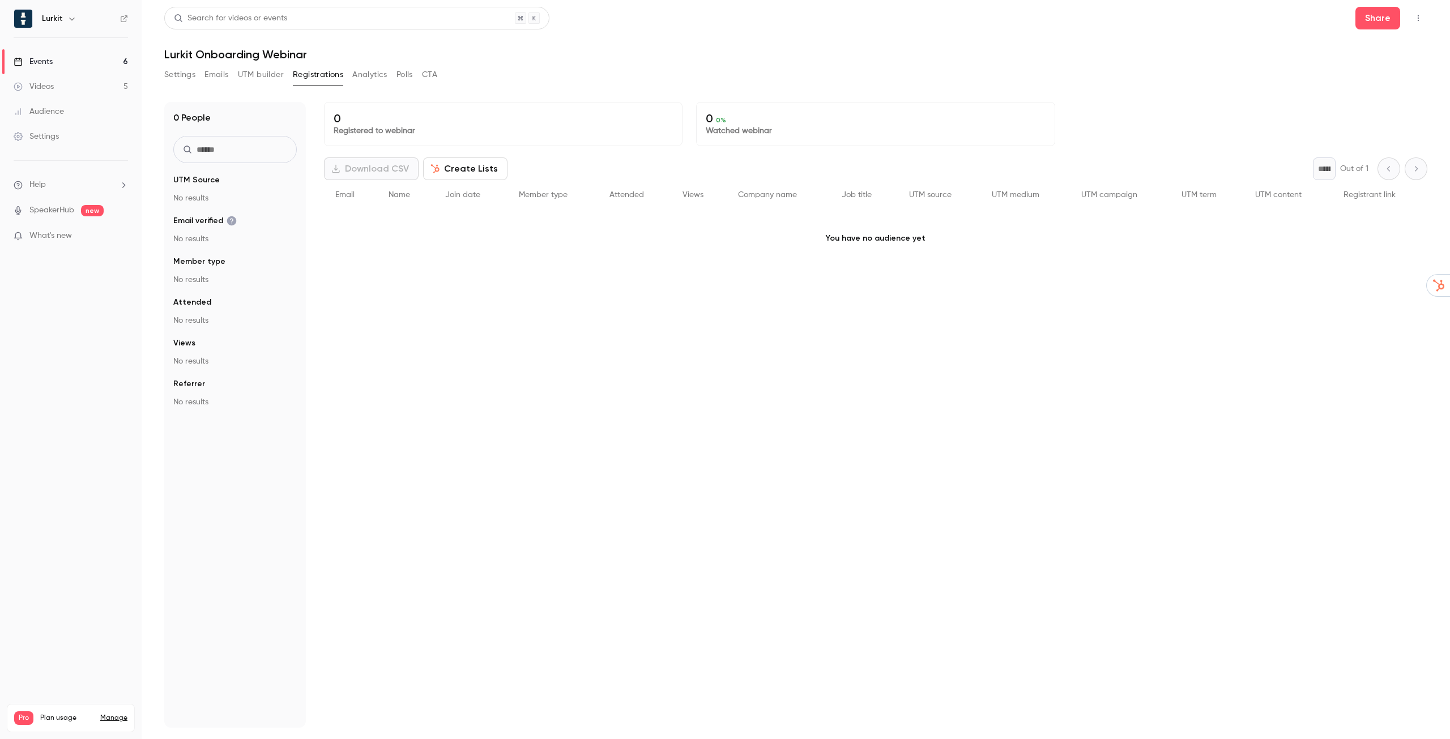
click at [185, 77] on button "Settings" at bounding box center [179, 75] width 31 height 18
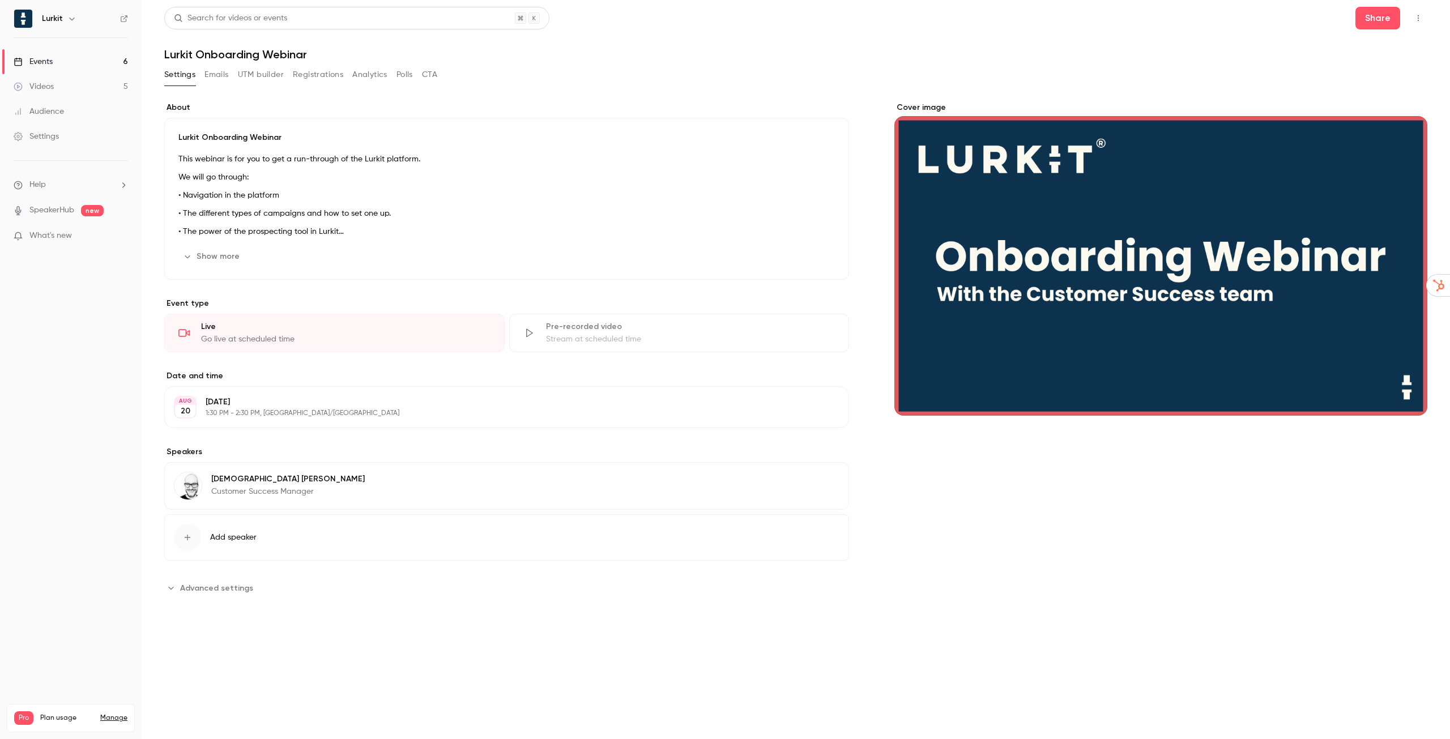
drag, startPoint x: 63, startPoint y: 61, endPoint x: 76, endPoint y: 56, distance: 13.8
click at [63, 61] on link "Events 6" at bounding box center [71, 61] width 142 height 25
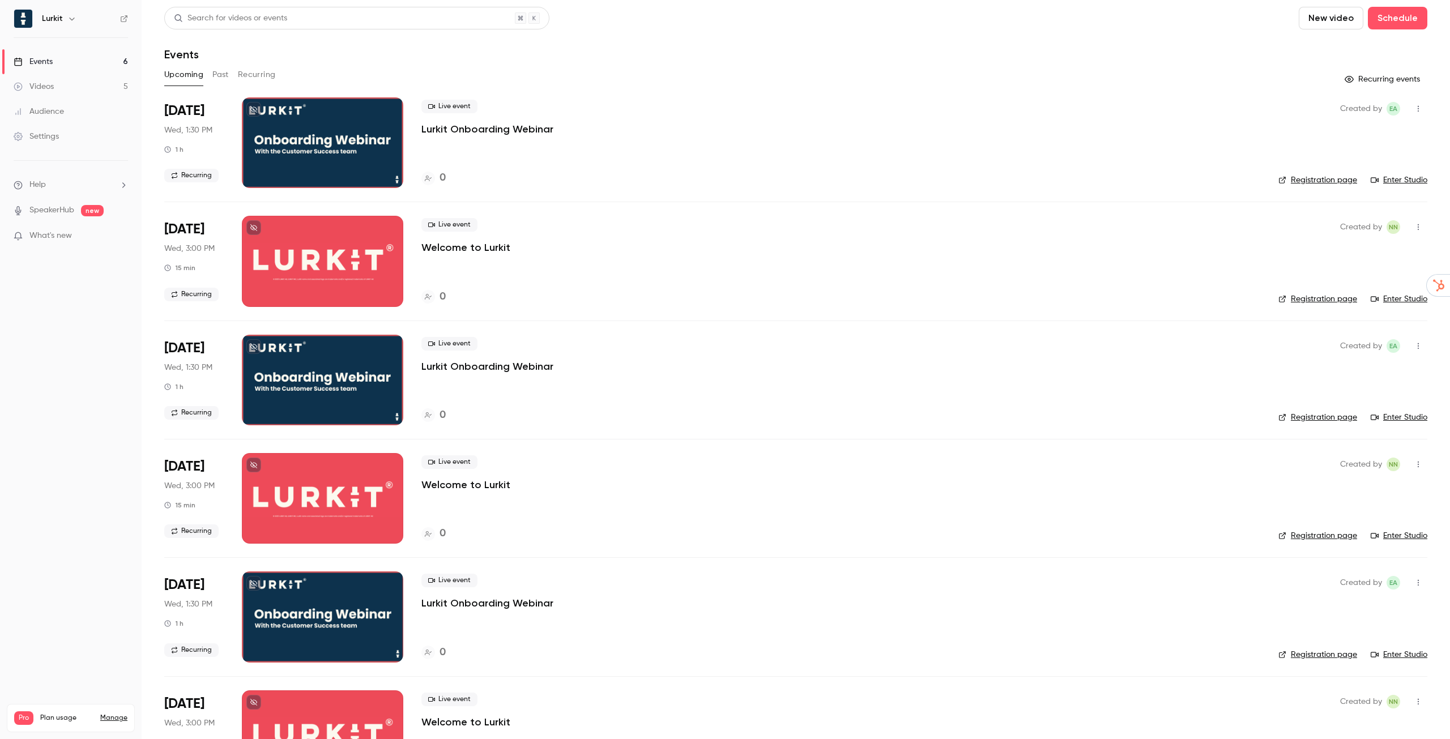
click at [1399, 181] on link "Enter Studio" at bounding box center [1399, 179] width 57 height 11
click at [256, 76] on button "Recurring" at bounding box center [257, 75] width 38 height 18
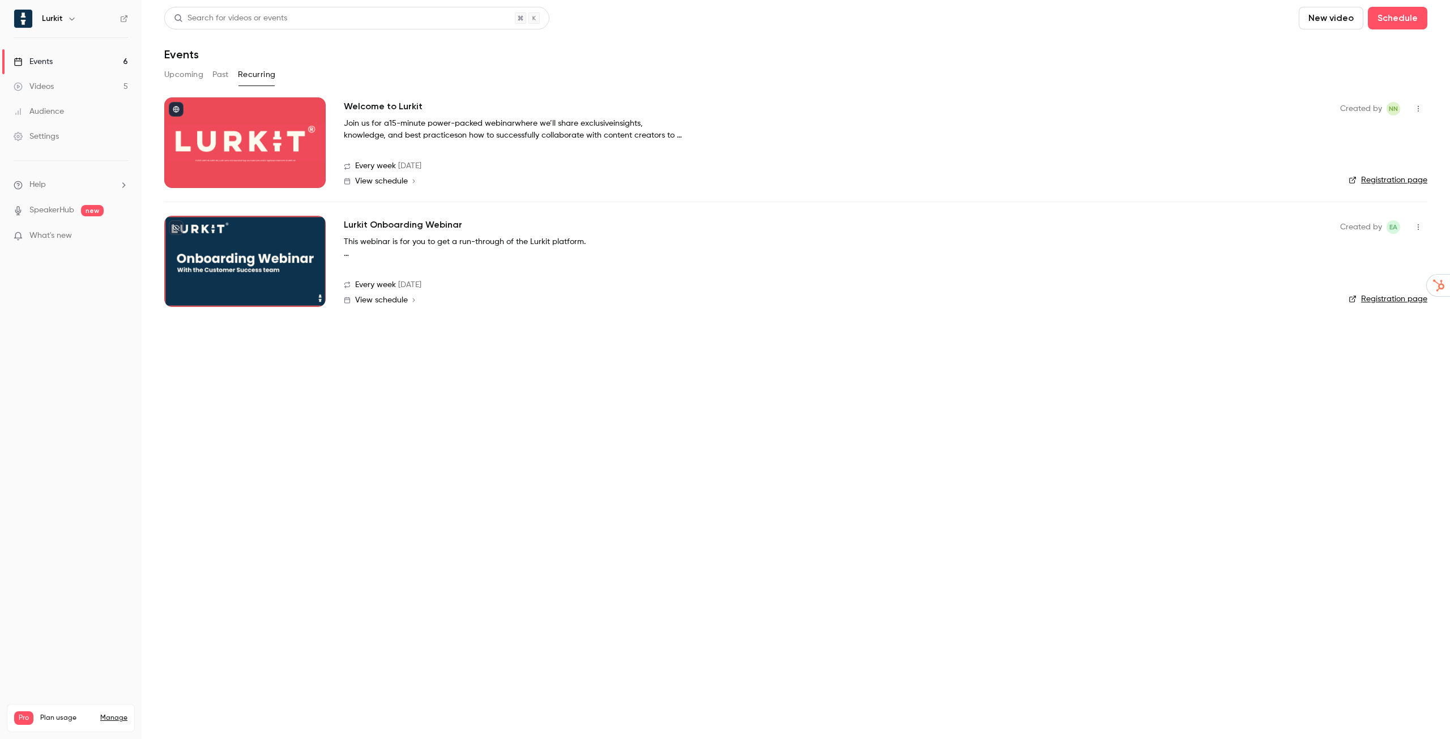
click at [403, 225] on h2 "Lurkit Onboarding Webinar" at bounding box center [403, 225] width 118 height 14
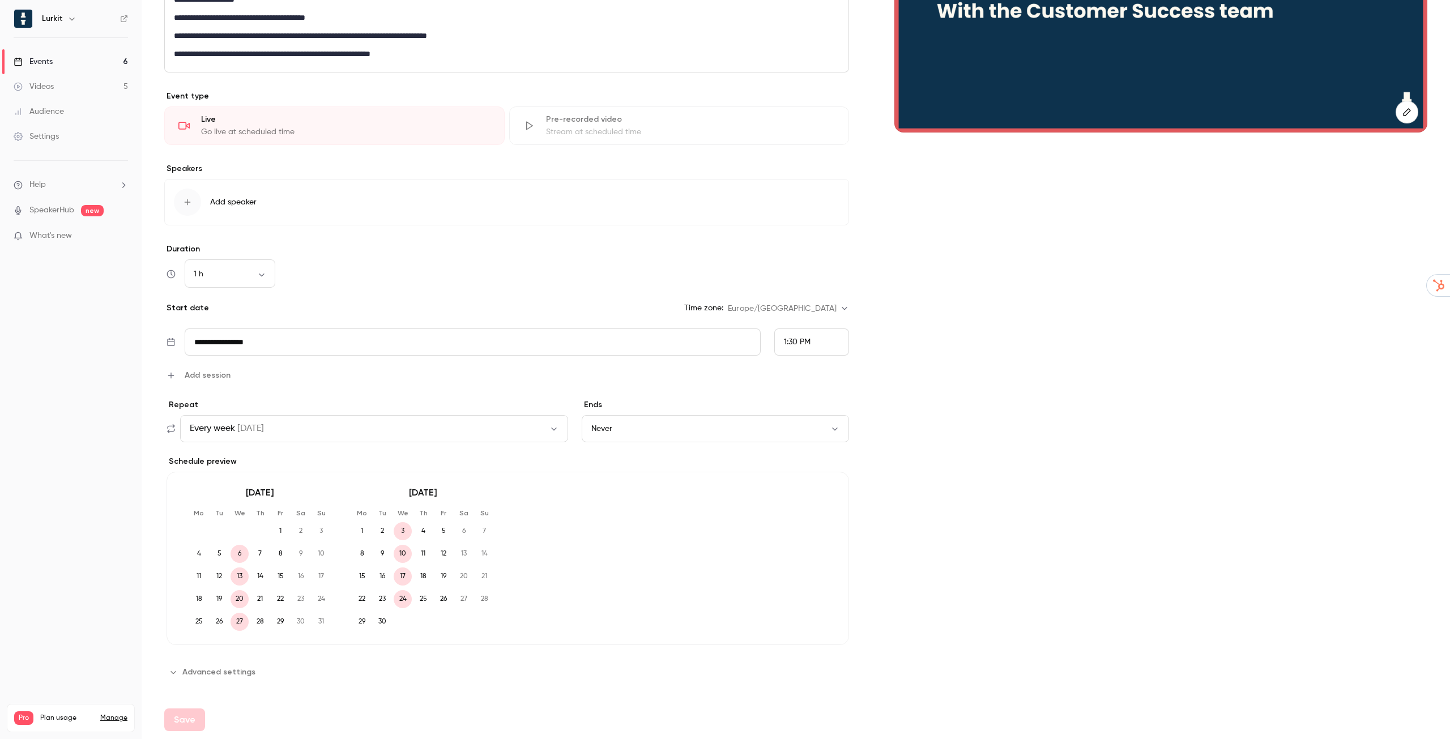
scroll to position [284, 0]
click at [220, 674] on button "Advanced settings" at bounding box center [213, 671] width 98 height 18
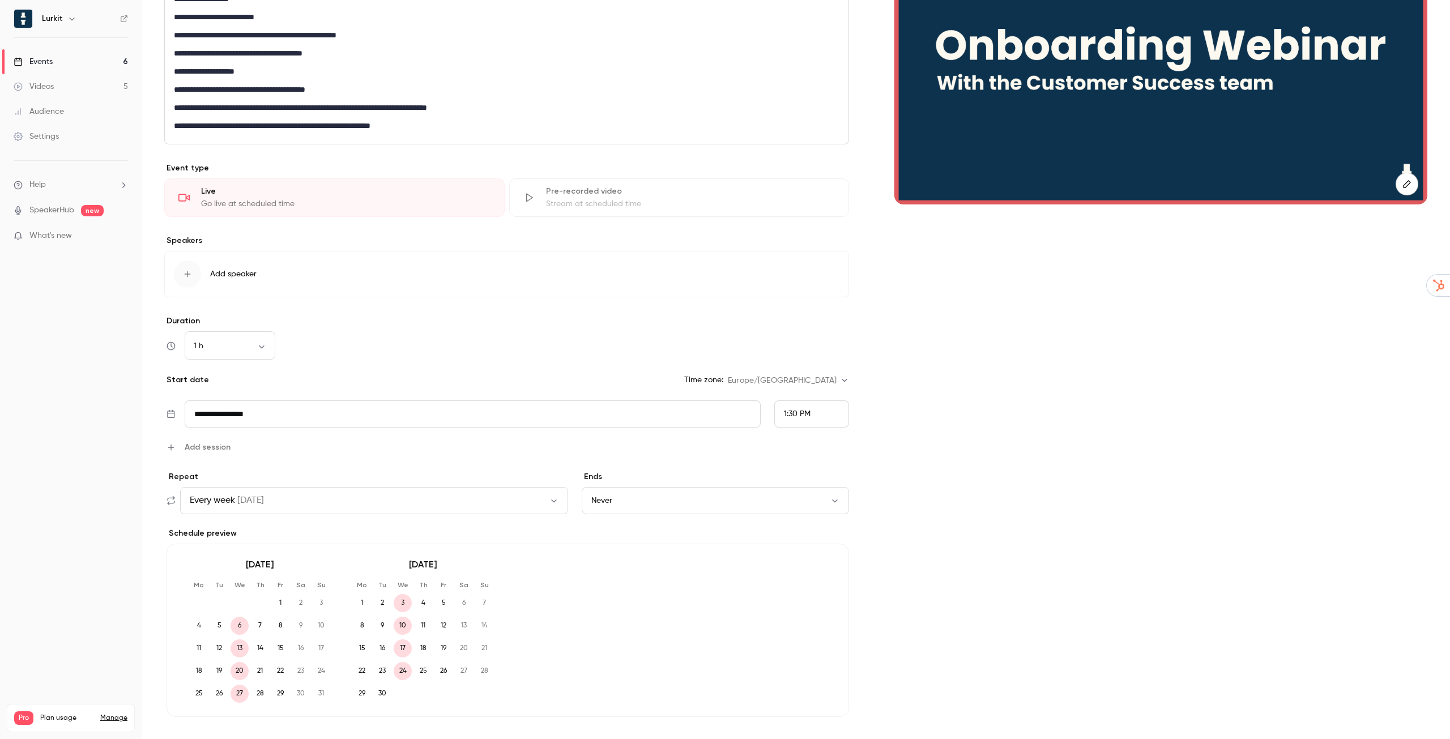
scroll to position [0, 0]
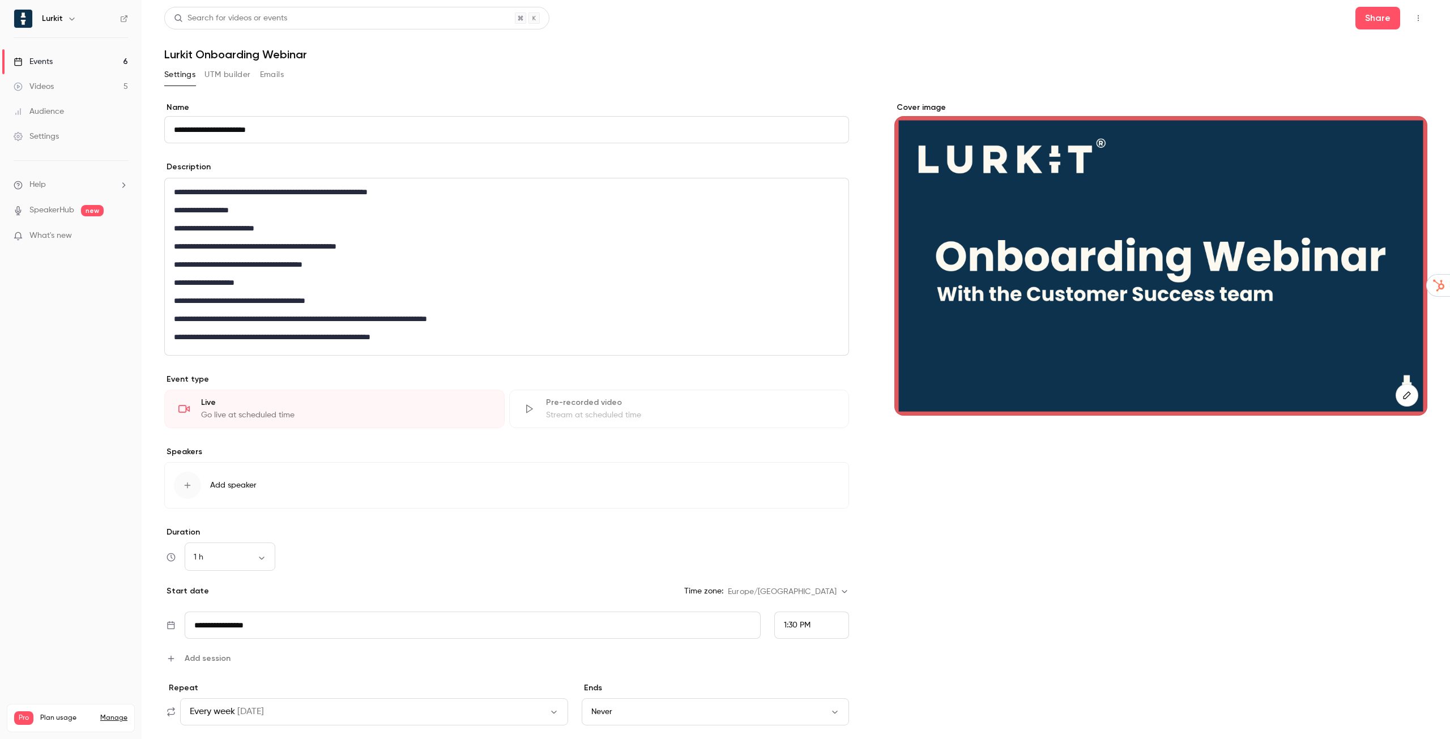
click at [1409, 23] on button "button" at bounding box center [1418, 18] width 18 height 18
click at [1117, 46] on div at bounding box center [725, 369] width 1450 height 739
click at [252, 75] on div "Settings UTM builder Emails" at bounding box center [224, 75] width 120 height 18
click at [231, 76] on button "UTM builder" at bounding box center [227, 75] width 46 height 18
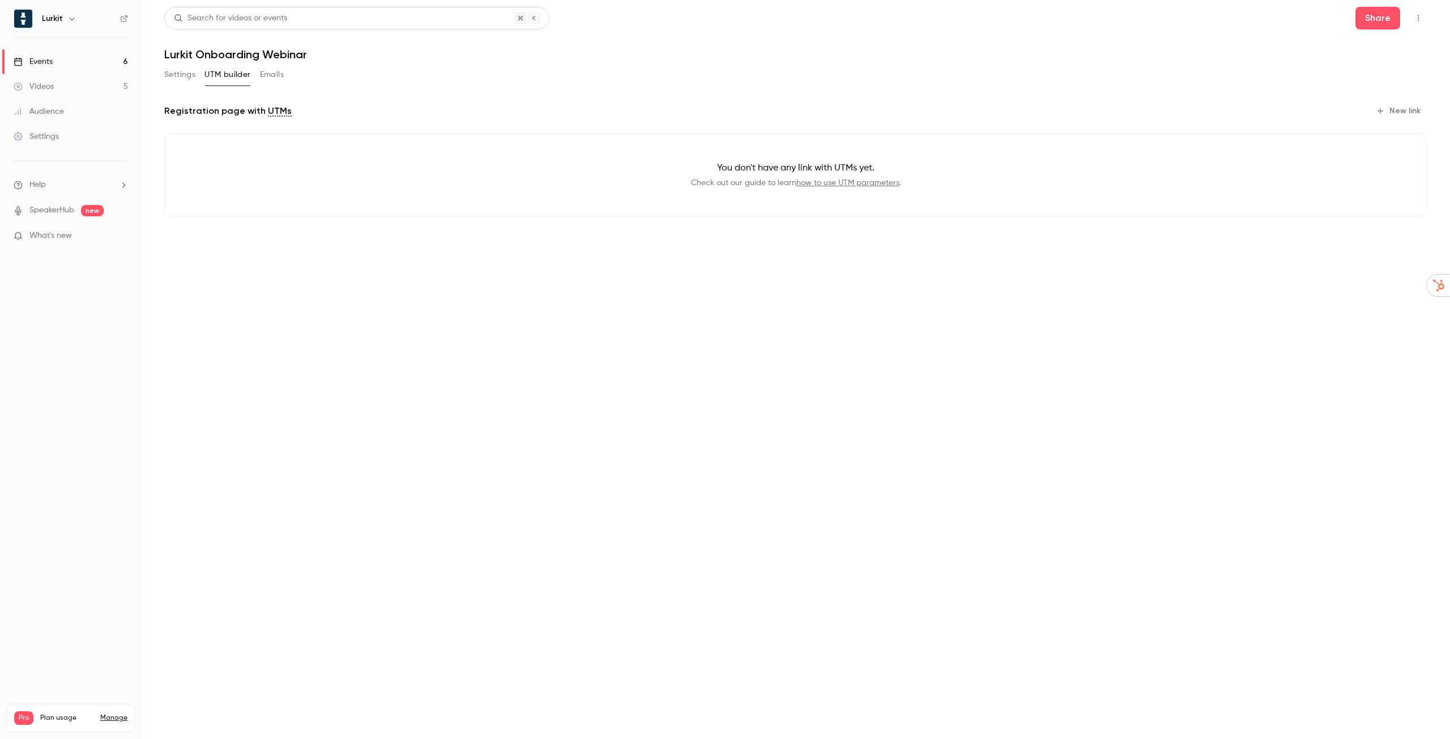
click at [274, 78] on button "Emails" at bounding box center [272, 75] width 24 height 18
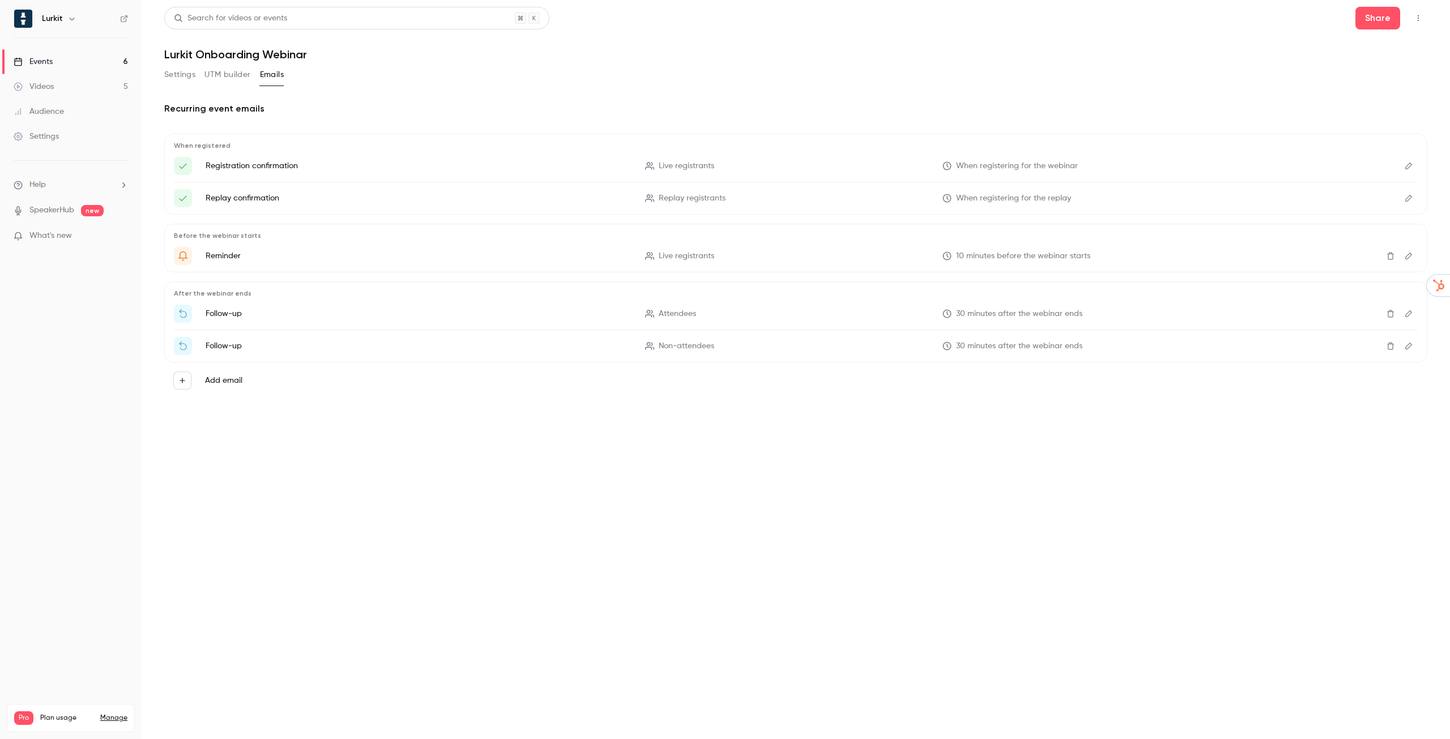
click at [54, 212] on link "SpeakerHub" at bounding box center [51, 210] width 45 height 12
click at [59, 234] on span "What's new" at bounding box center [50, 236] width 42 height 12
click at [0, 0] on noticeable-lightbox at bounding box center [0, 0] width 0 height 0
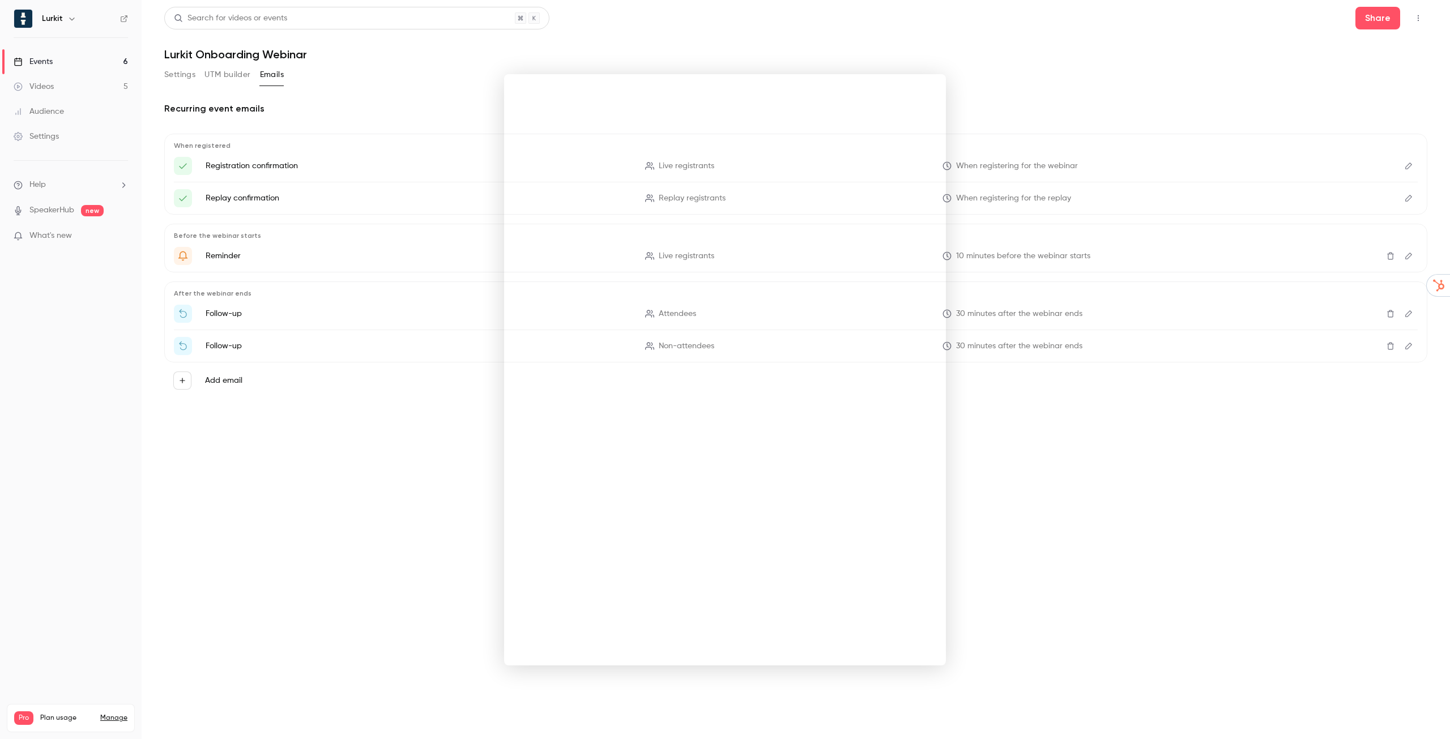
click at [387, 526] on div at bounding box center [725, 369] width 1450 height 739
click at [95, 63] on link "Events 6" at bounding box center [71, 61] width 142 height 25
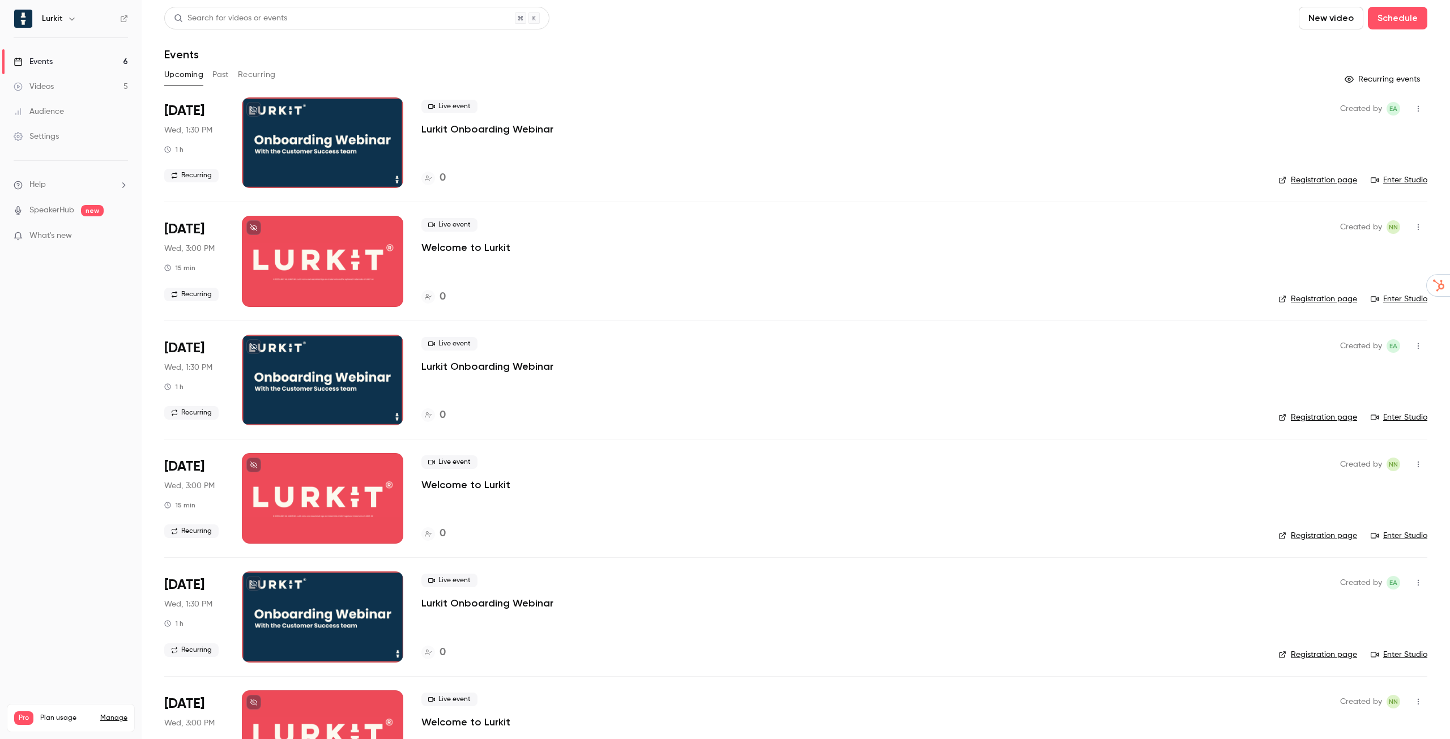
click at [219, 77] on button "Past" at bounding box center [220, 75] width 16 height 18
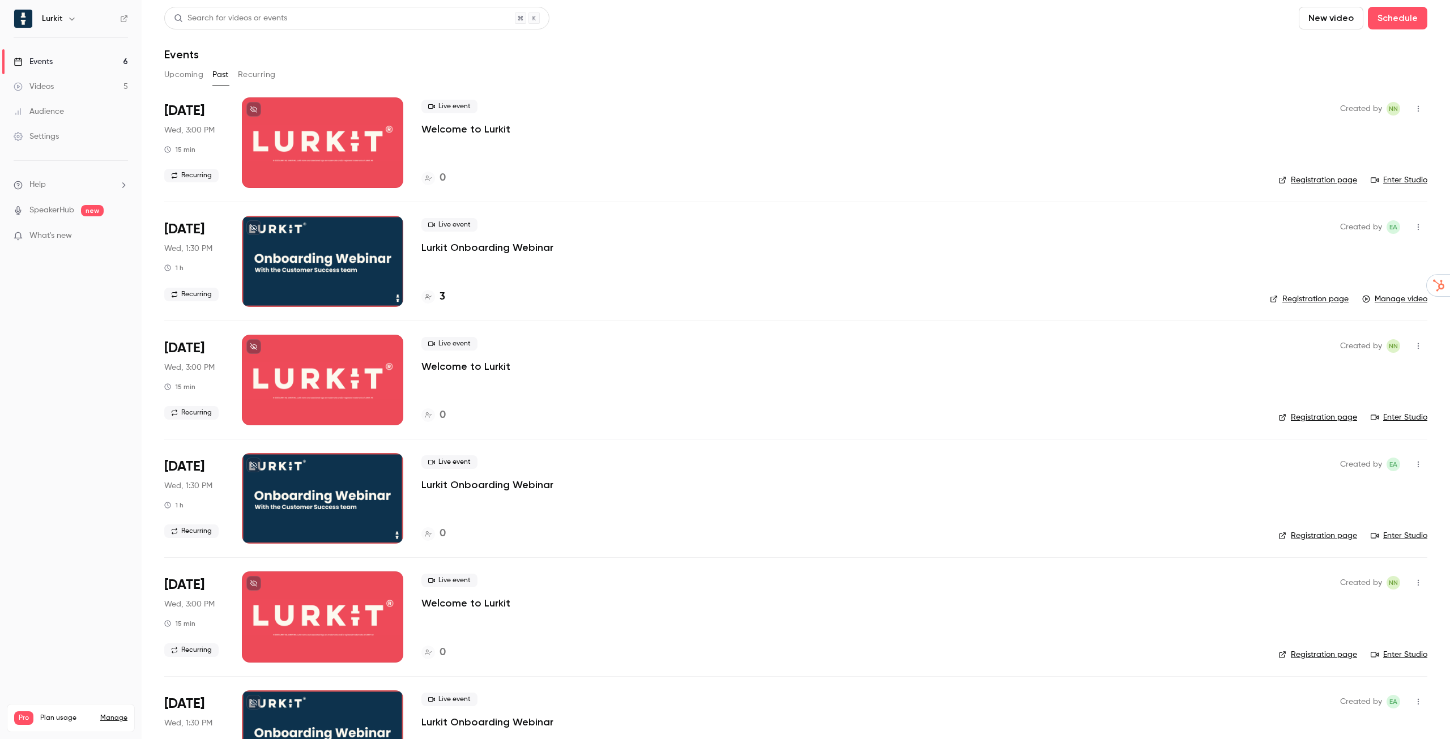
click at [505, 251] on p "Lurkit Onboarding Webinar" at bounding box center [487, 248] width 132 height 14
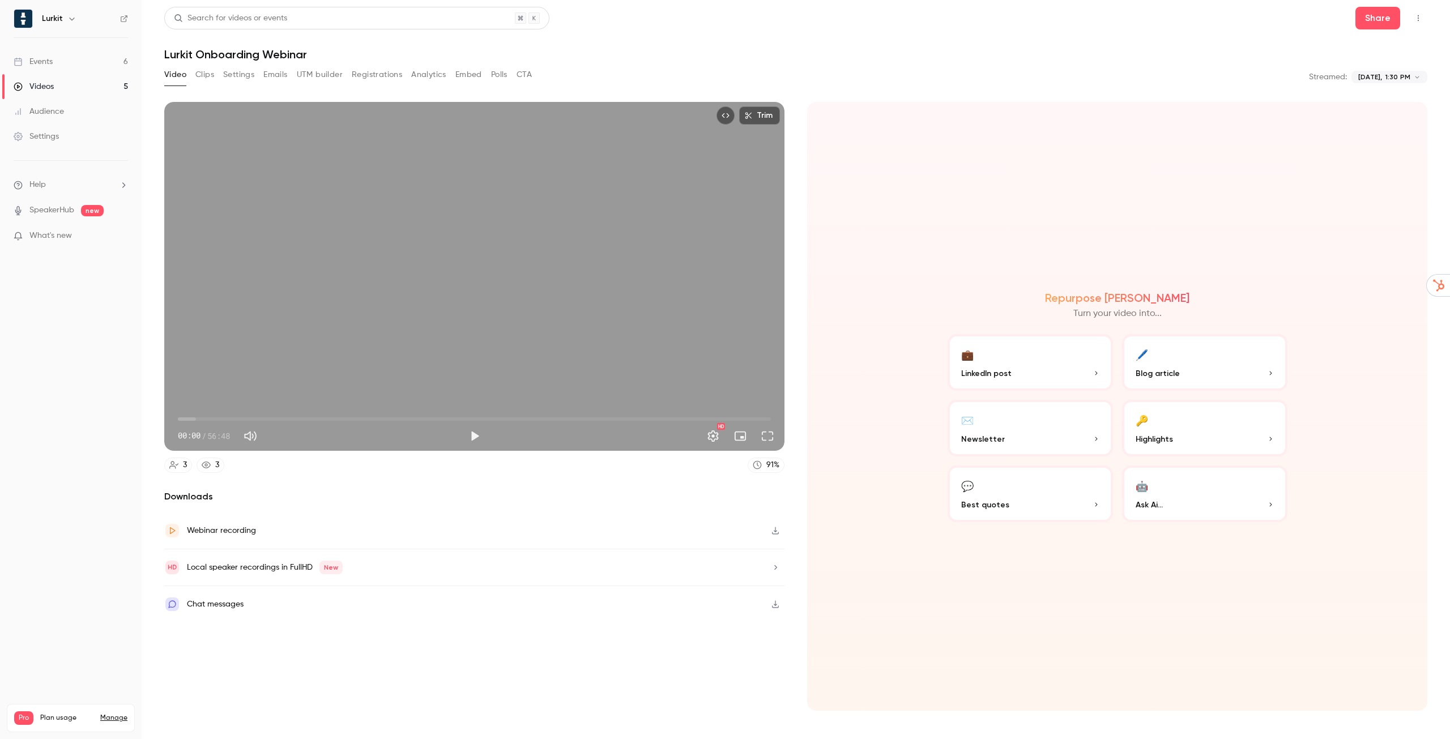
click at [205, 75] on button "Clips" at bounding box center [204, 75] width 19 height 18
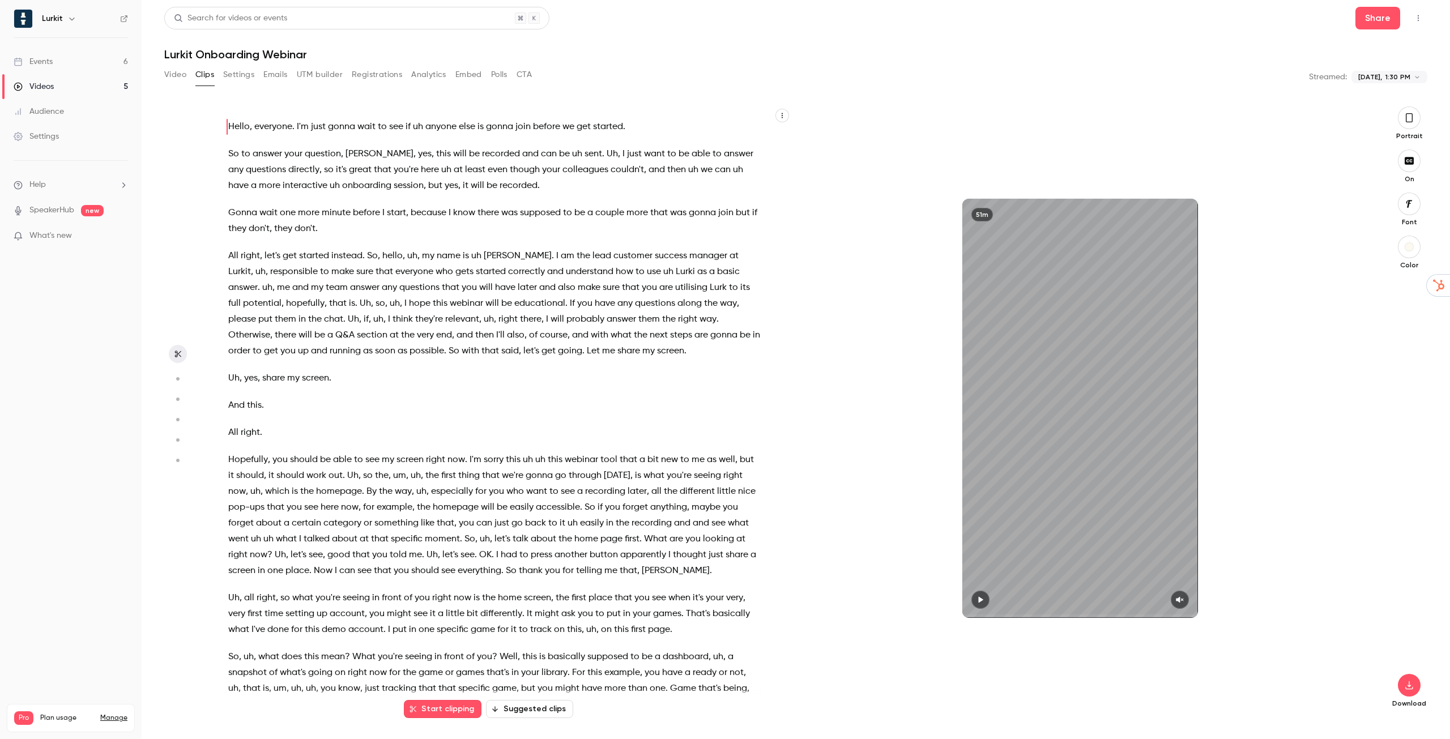
click at [239, 73] on button "Settings" at bounding box center [238, 75] width 31 height 18
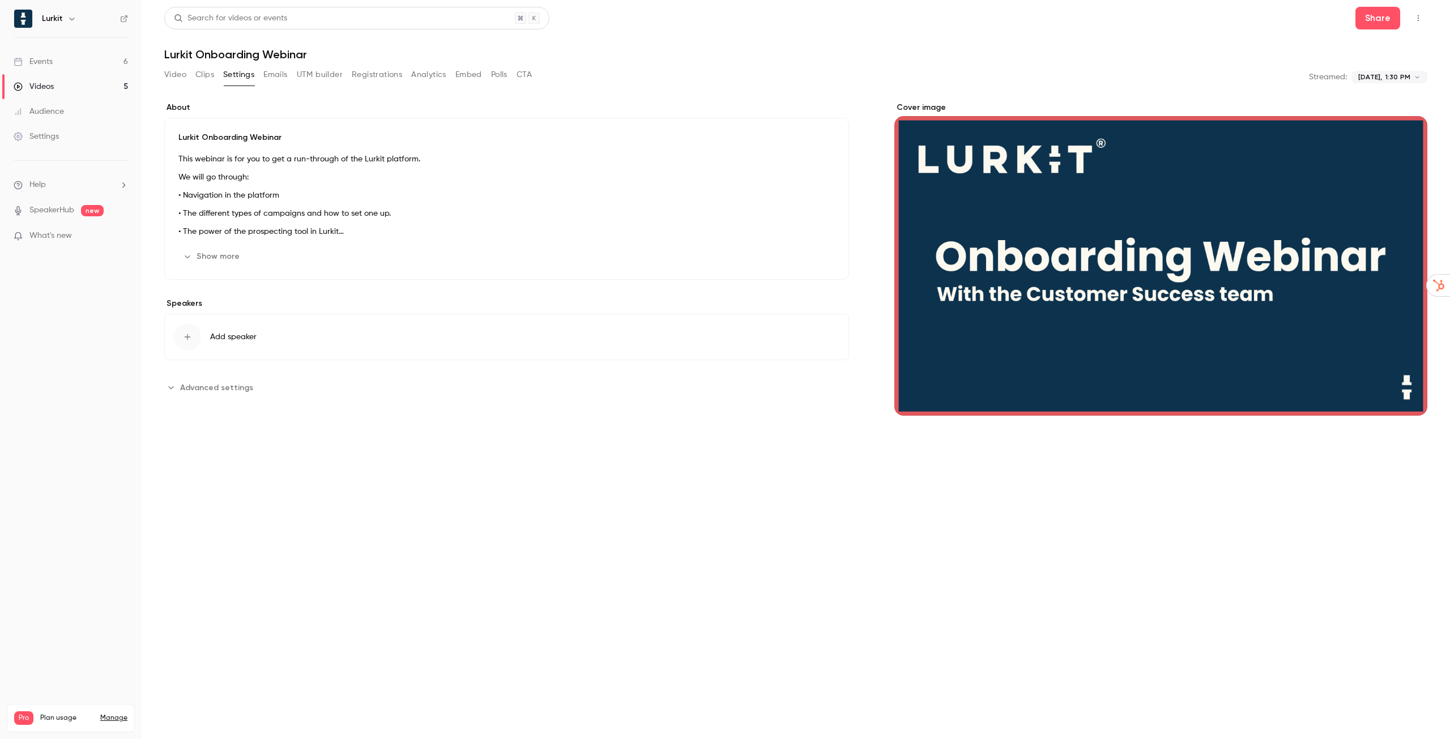
click at [278, 72] on button "Emails" at bounding box center [275, 75] width 24 height 18
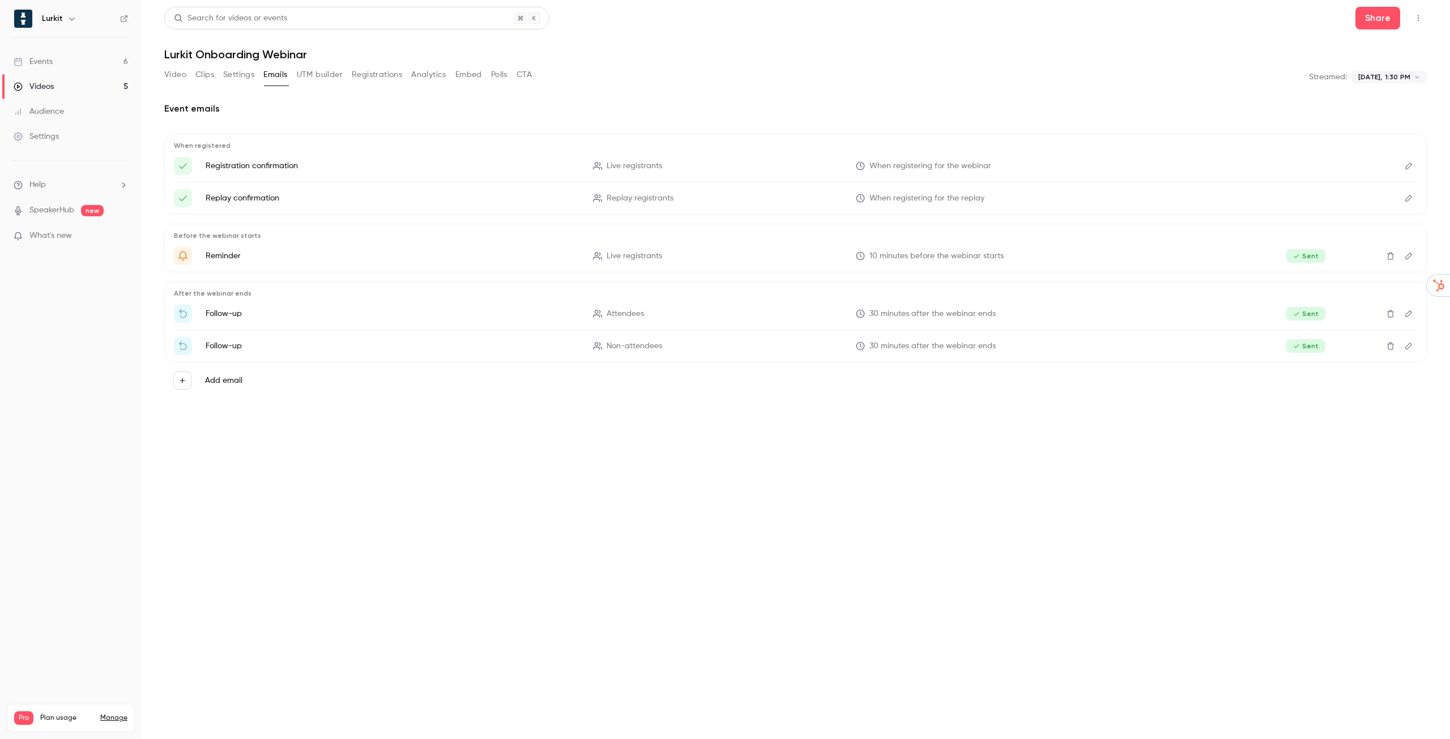
click at [328, 76] on button "UTM builder" at bounding box center [320, 75] width 46 height 18
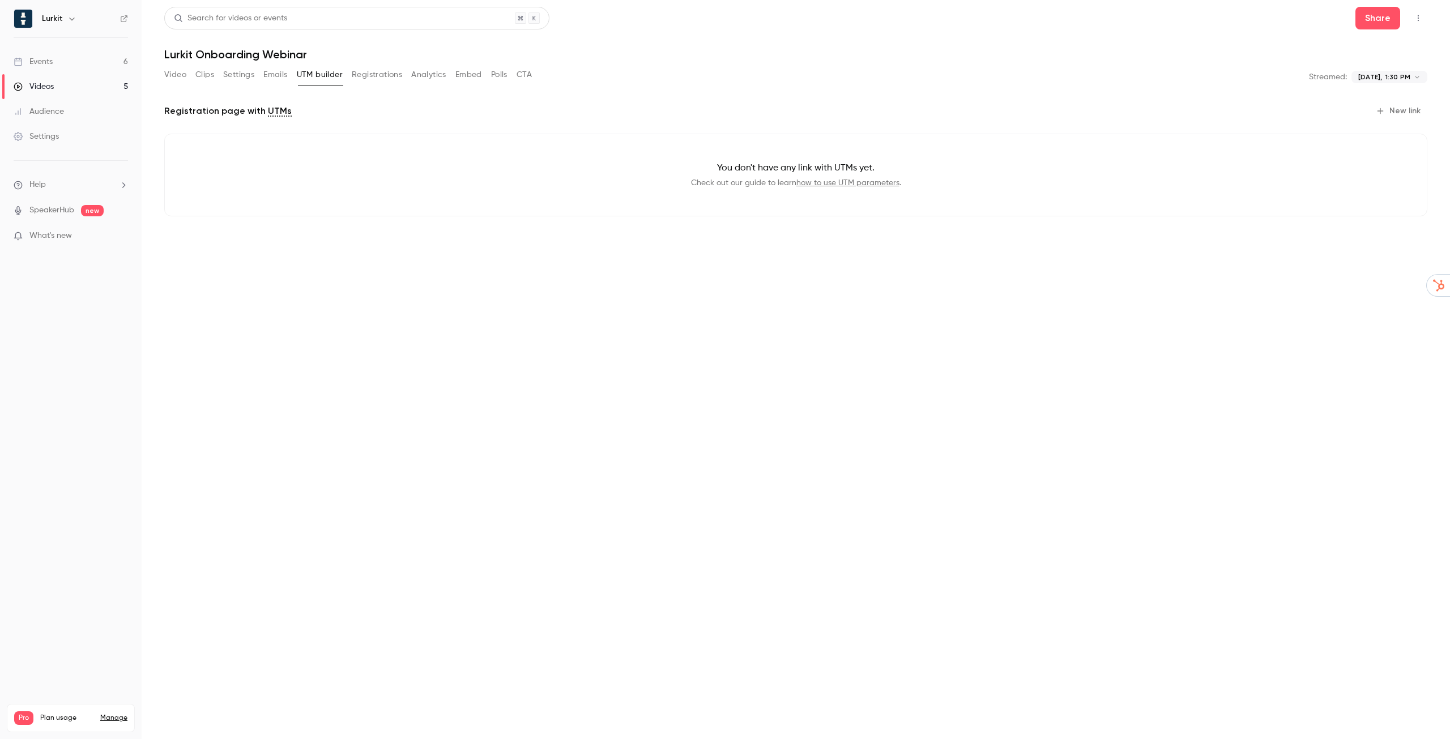
click at [389, 74] on button "Registrations" at bounding box center [377, 75] width 50 height 18
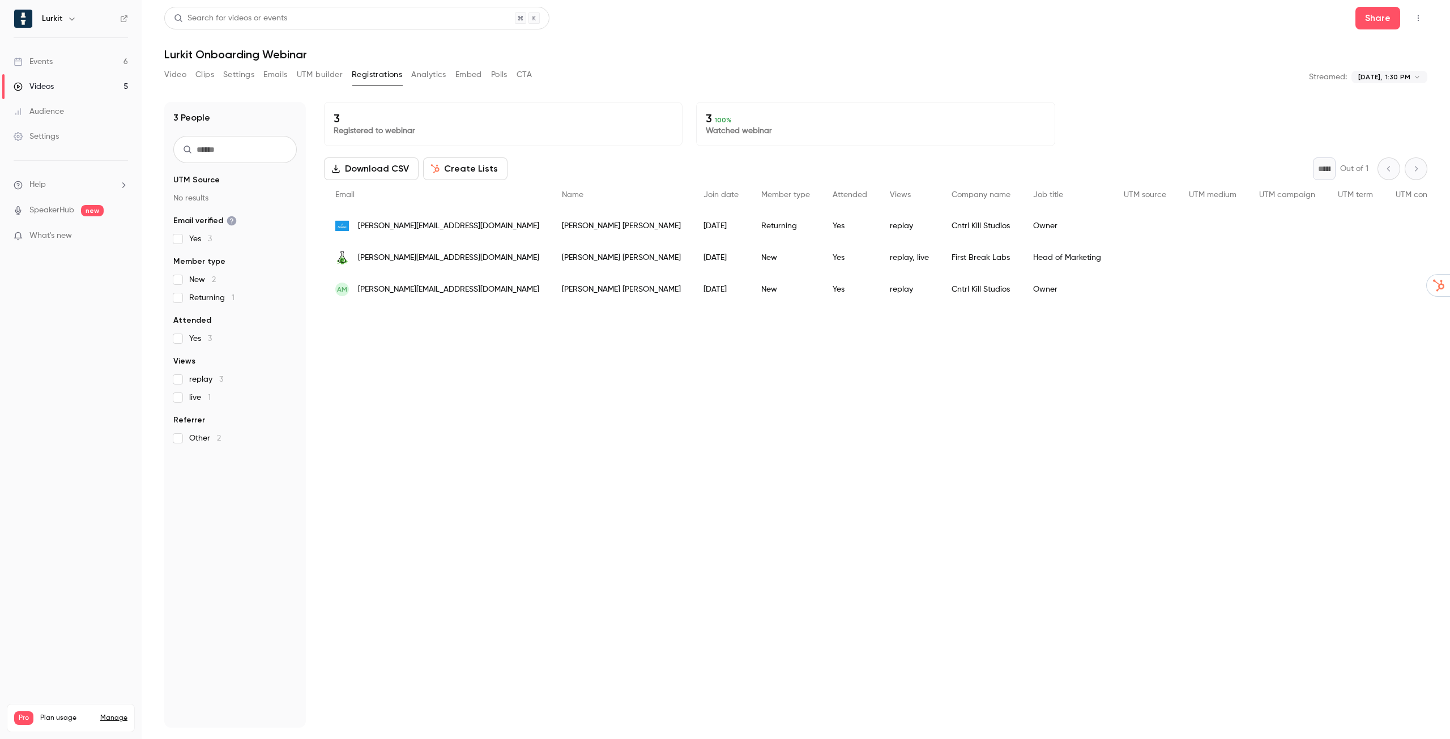
click at [432, 75] on button "Analytics" at bounding box center [428, 75] width 35 height 18
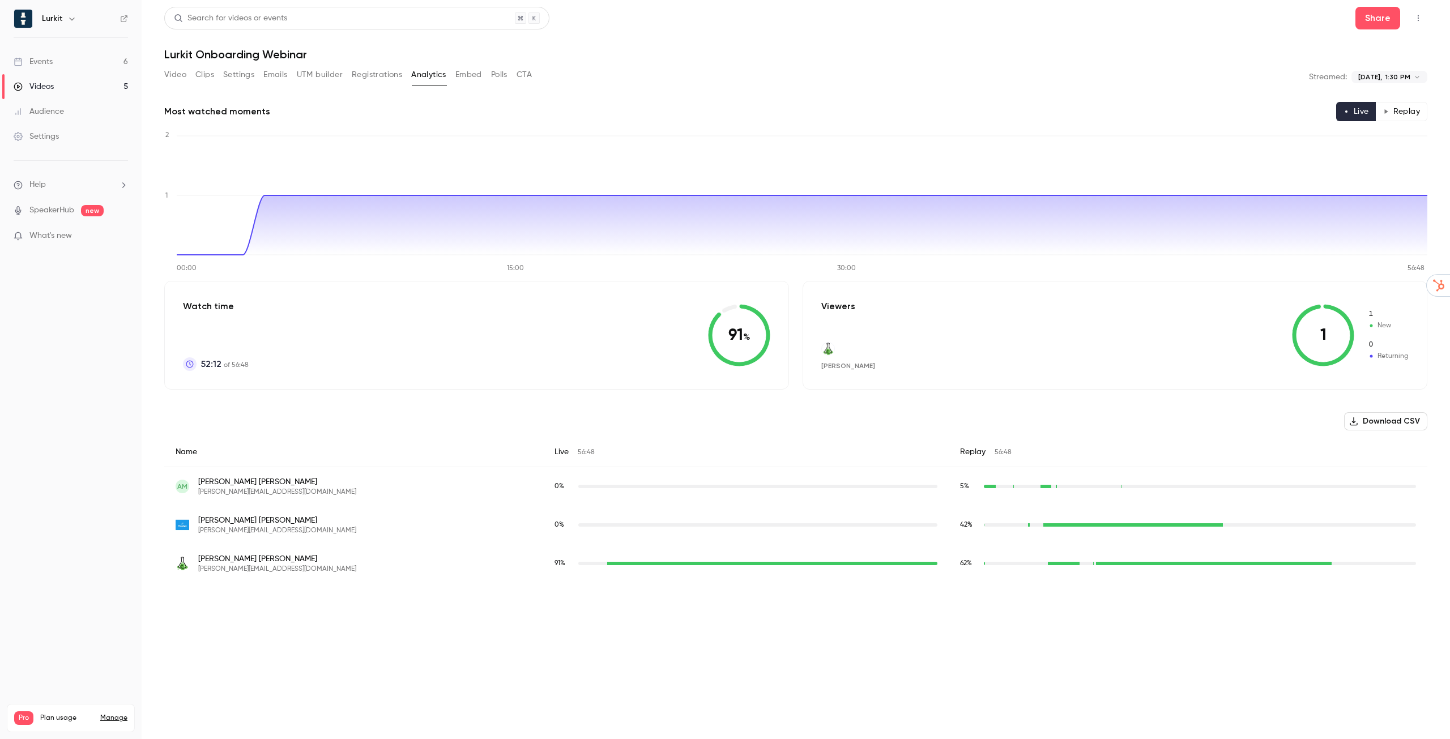
click at [460, 79] on button "Embed" at bounding box center [468, 75] width 27 height 18
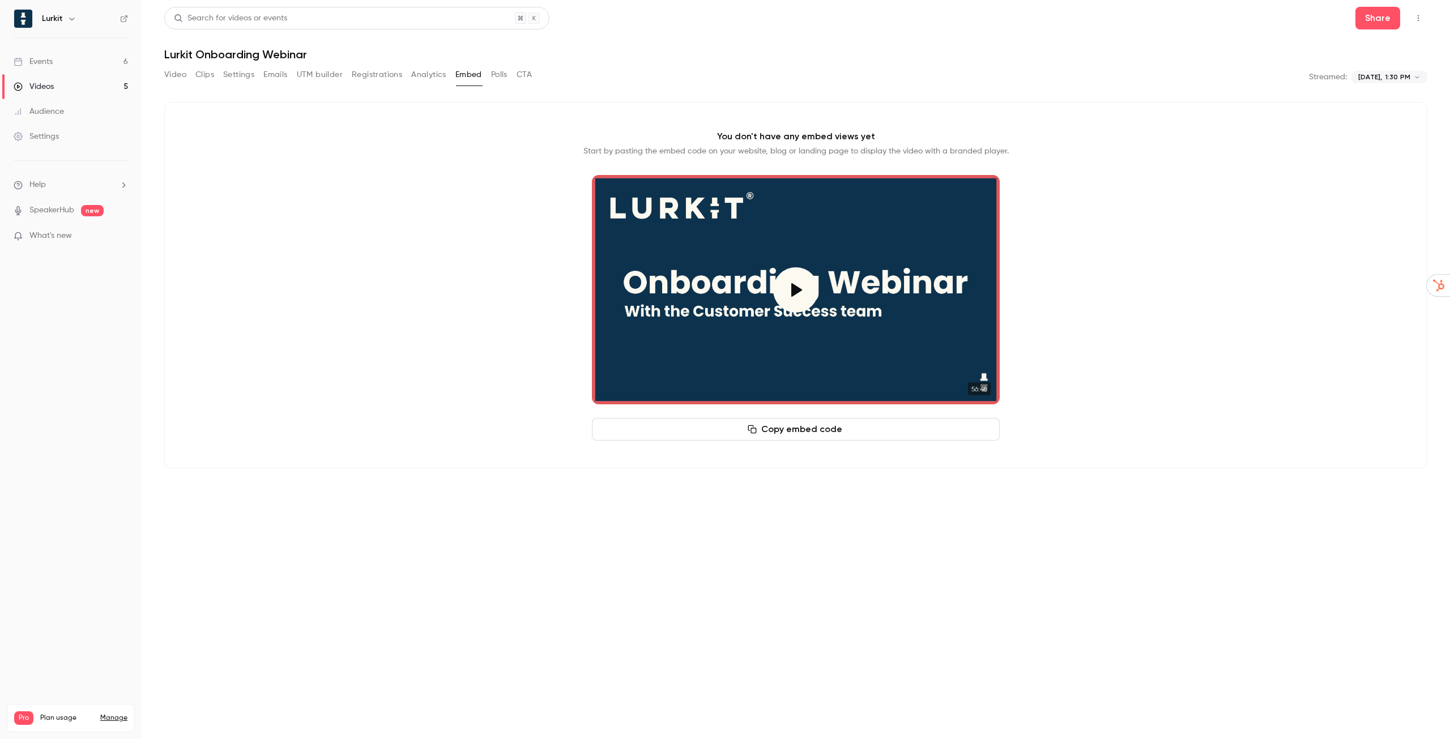
click at [500, 76] on button "Polls" at bounding box center [499, 75] width 16 height 18
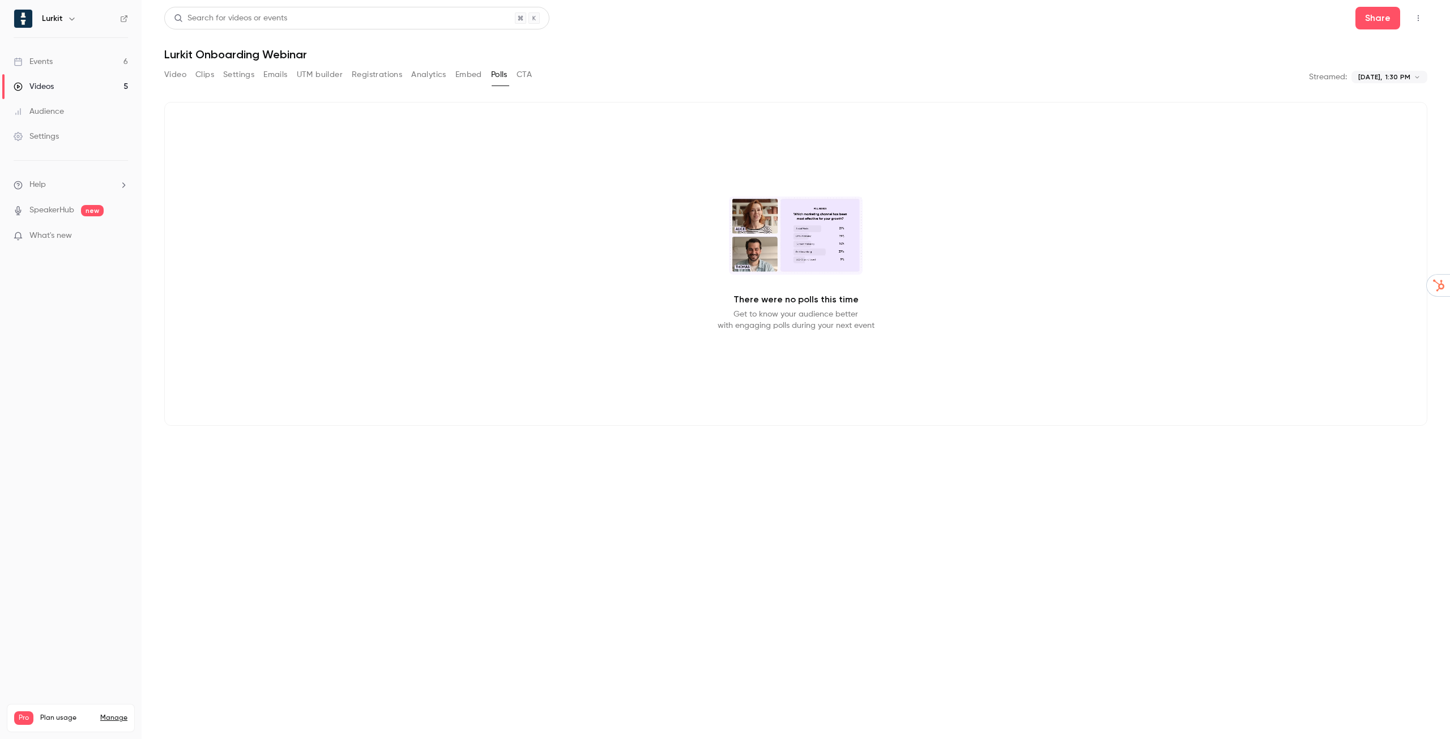
click at [458, 74] on button "Embed" at bounding box center [468, 75] width 27 height 18
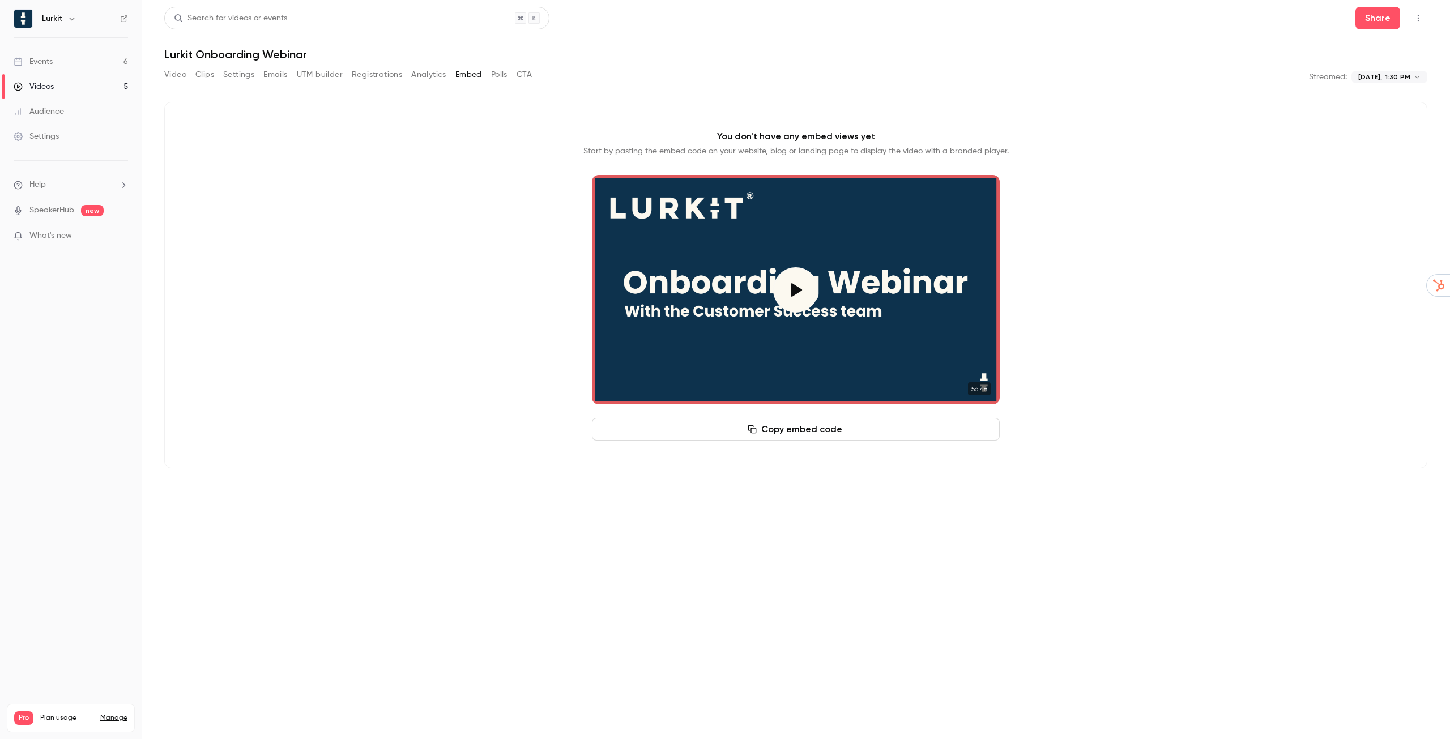
click at [789, 291] on button "Play video" at bounding box center [795, 289] width 45 height 45
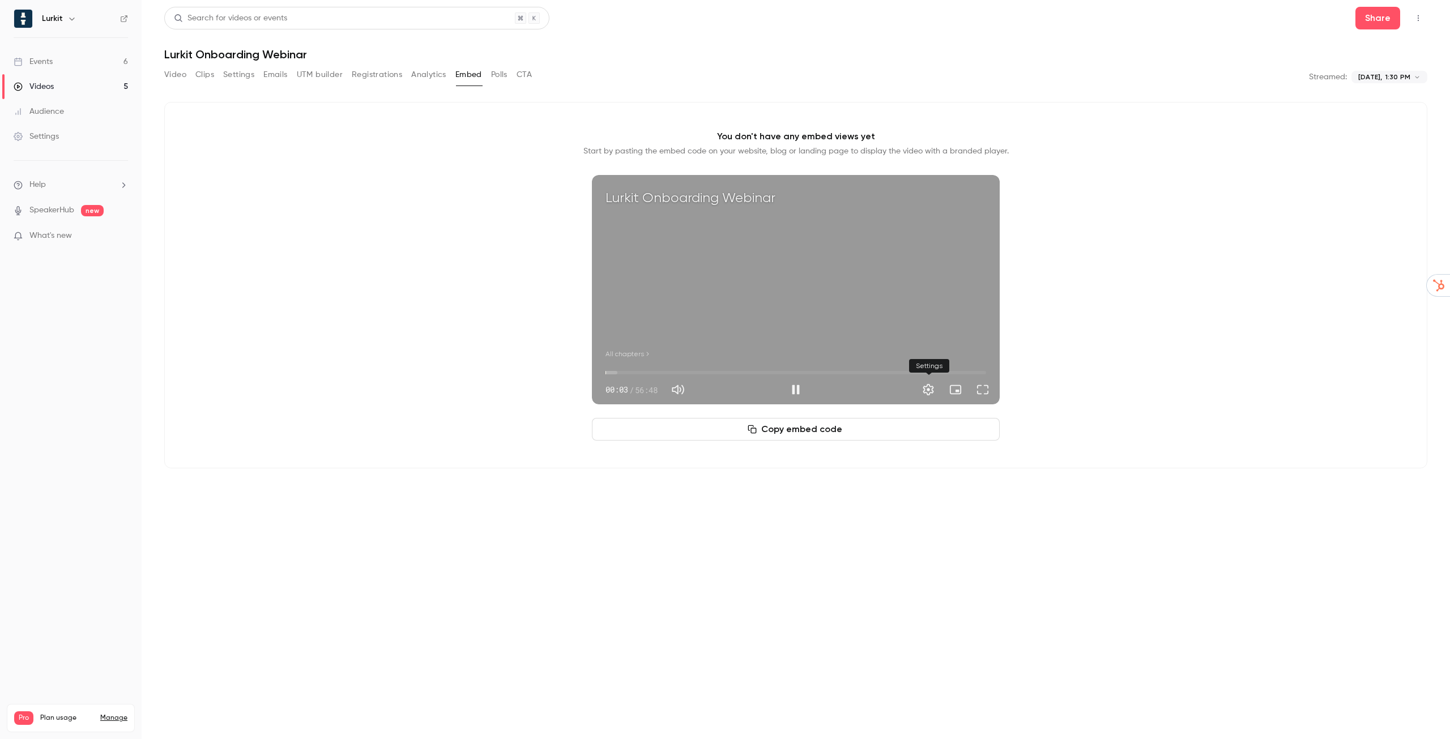
click at [941, 390] on div at bounding box center [900, 390] width 187 height 18
click at [927, 390] on button "Settings" at bounding box center [928, 389] width 23 height 23
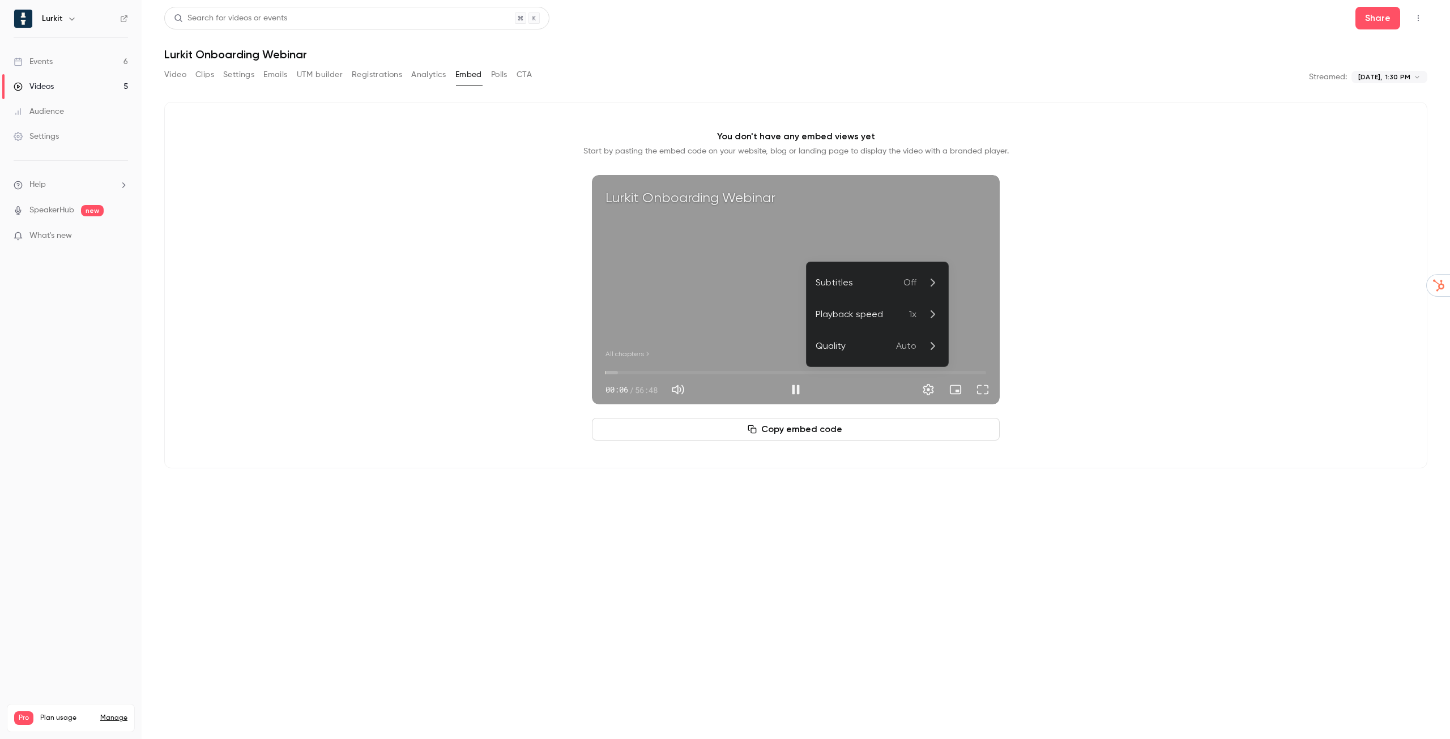
click at [792, 396] on div at bounding box center [725, 369] width 1450 height 739
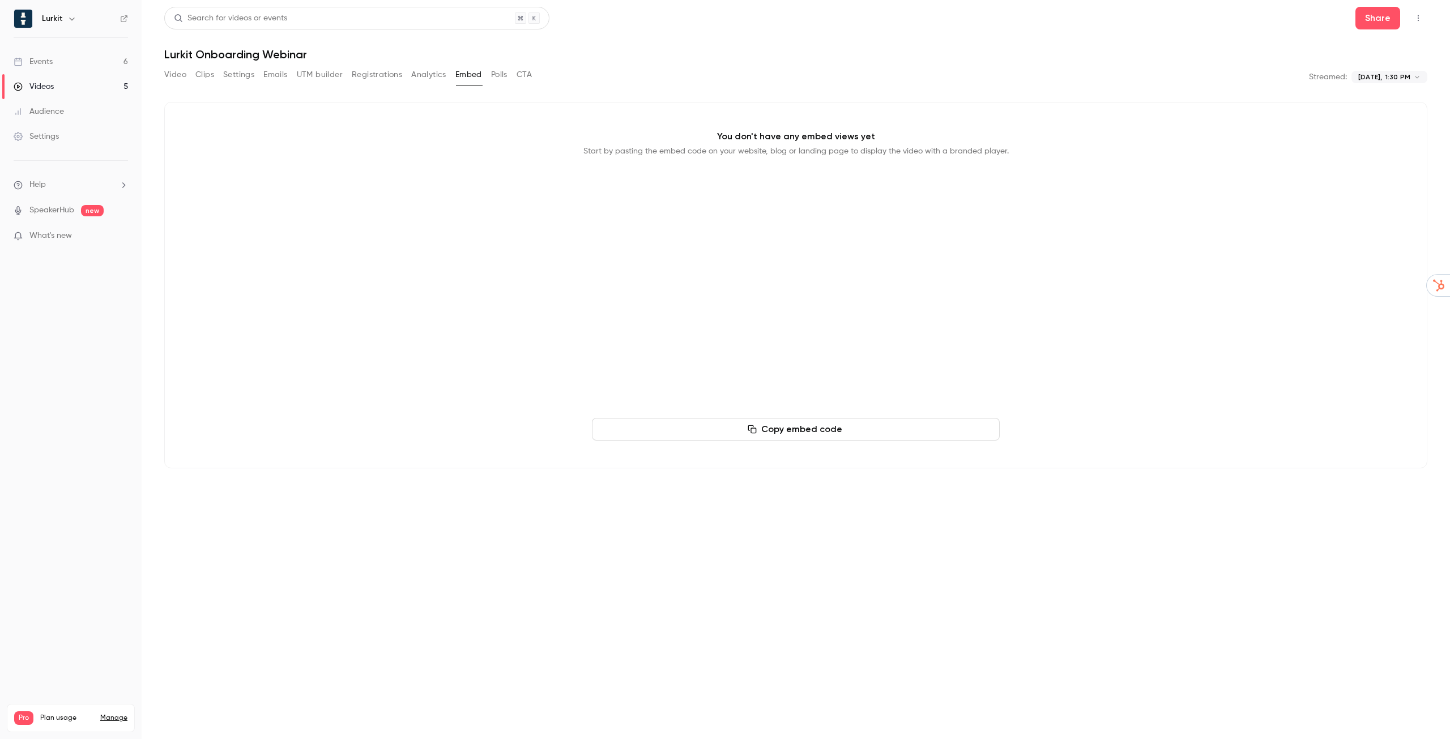
type input "****"
click at [72, 91] on link "Videos 5" at bounding box center [71, 86] width 142 height 25
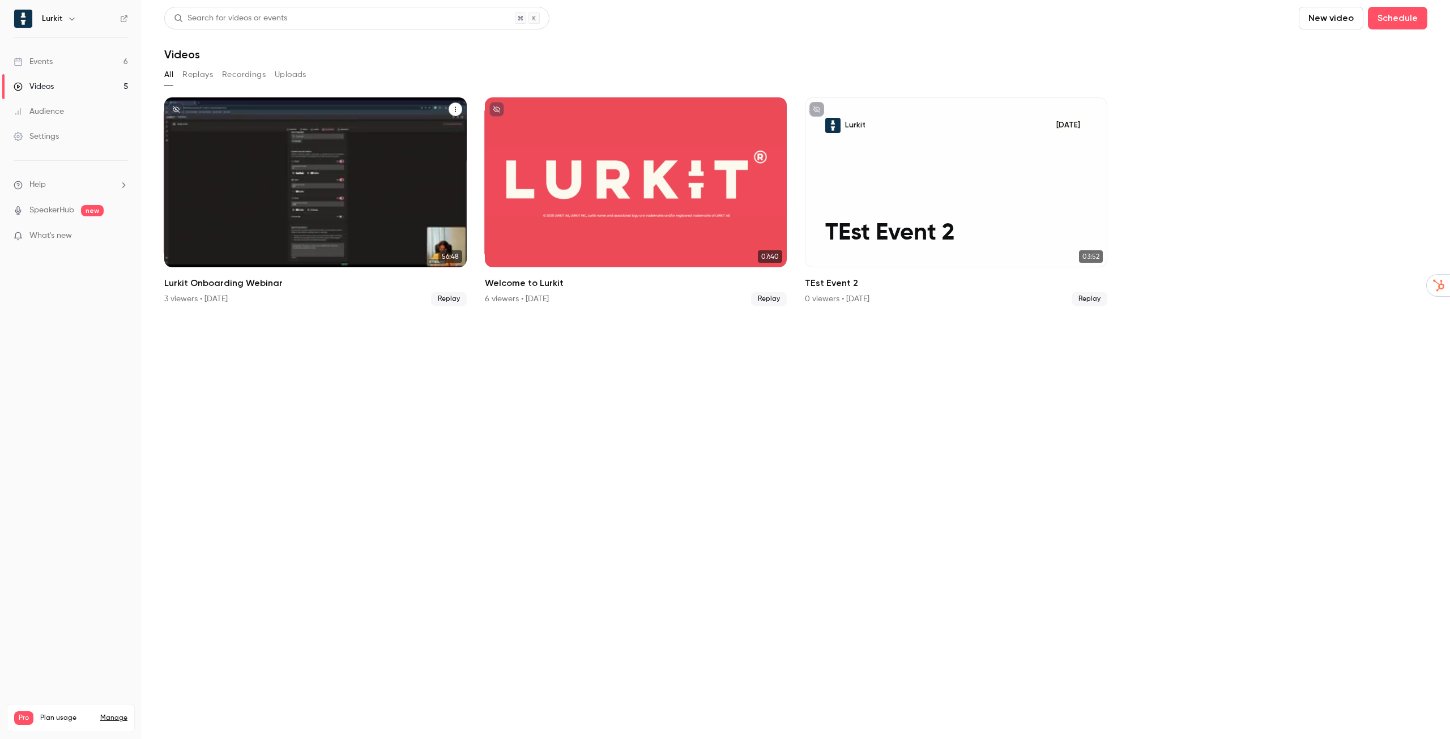
click at [446, 301] on span "Replay" at bounding box center [449, 299] width 36 height 14
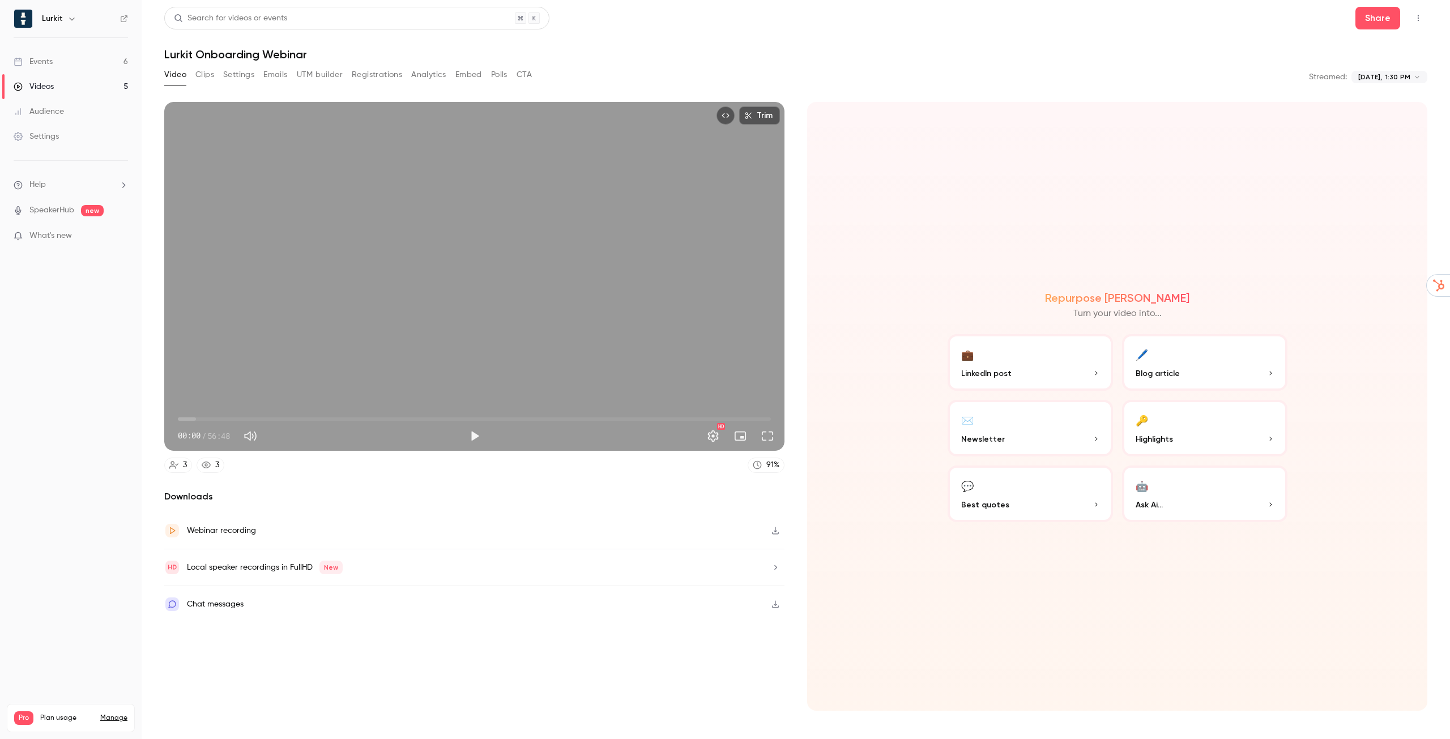
click at [1190, 484] on button "🤖 Ask Ai..." at bounding box center [1204, 494] width 165 height 57
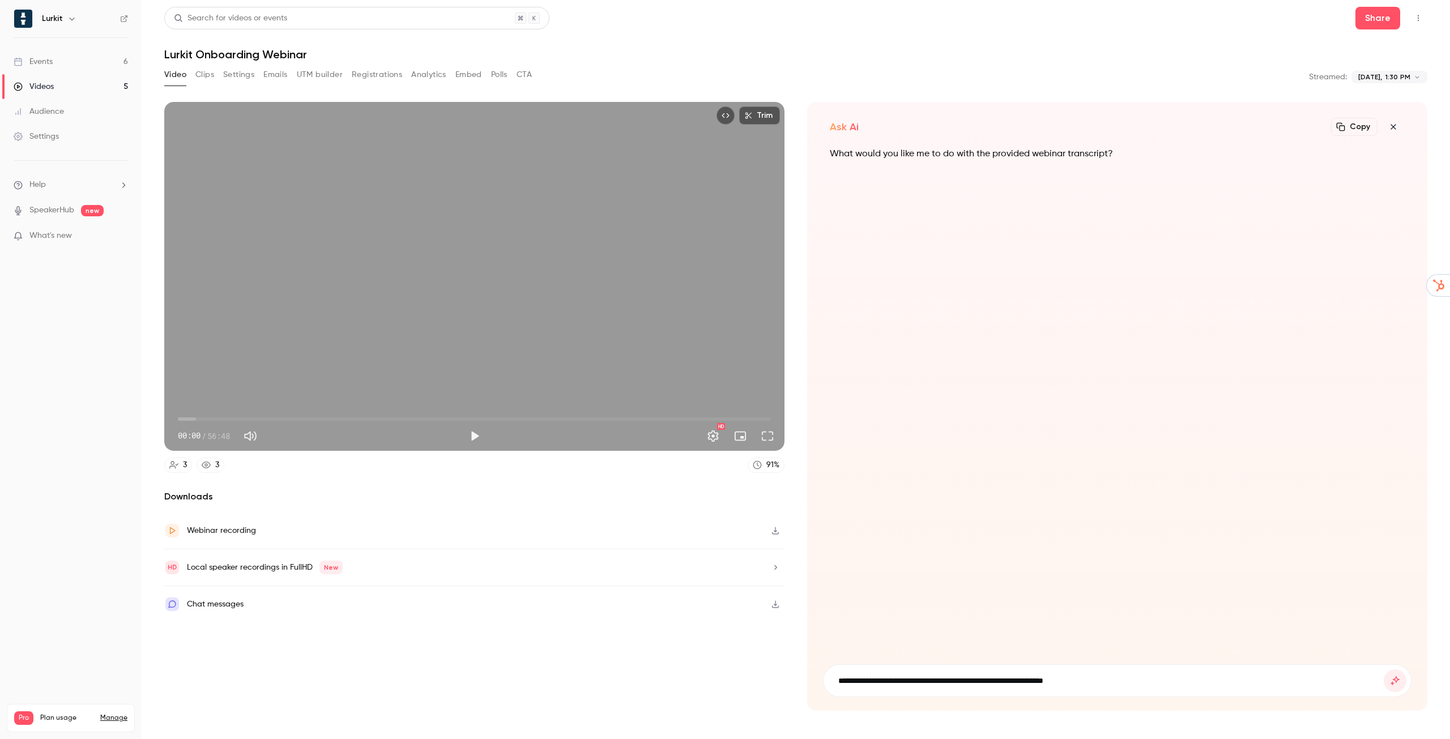
type input "**********"
click at [1384, 669] on button "submit" at bounding box center [1395, 680] width 23 height 23
click at [1395, 130] on button "button" at bounding box center [1393, 127] width 23 height 23
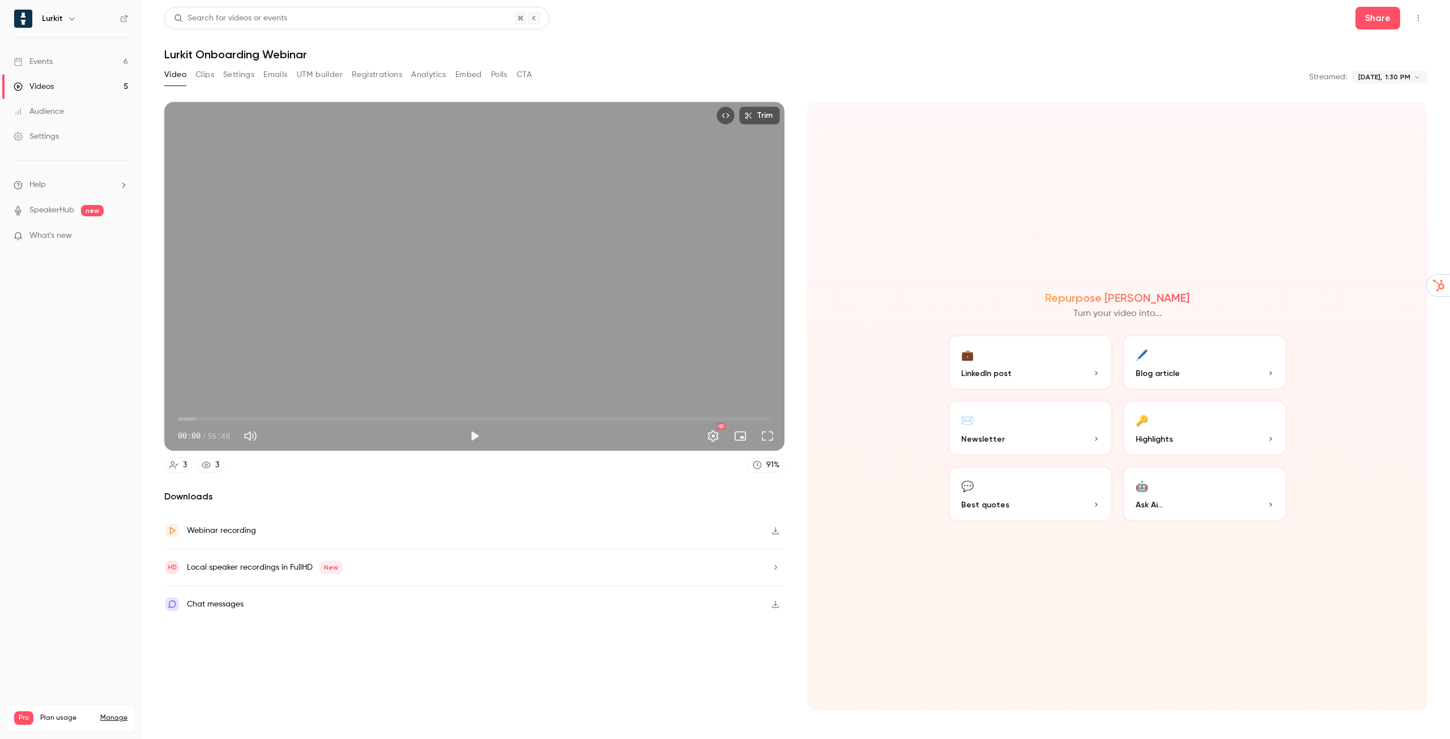
click at [987, 93] on div "Trim 00:00 00:00 / 56:48 HD 3 3 91 % Downloads Webinar recording Local speaker …" at bounding box center [795, 399] width 1263 height 622
